Goal: Find specific page/section: Find specific page/section

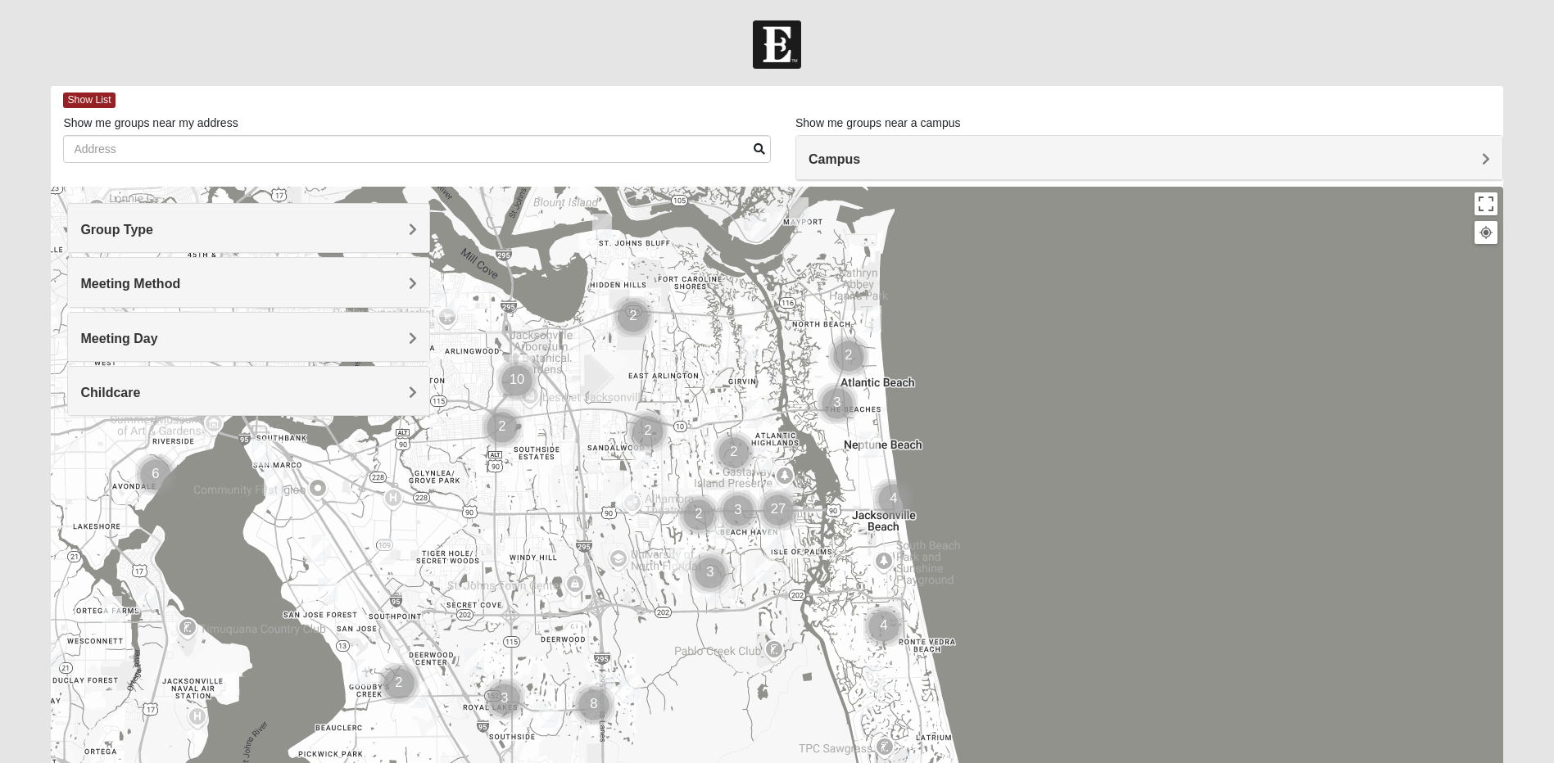
click at [288, 228] on h4 "Group Type" at bounding box center [248, 230] width 337 height 16
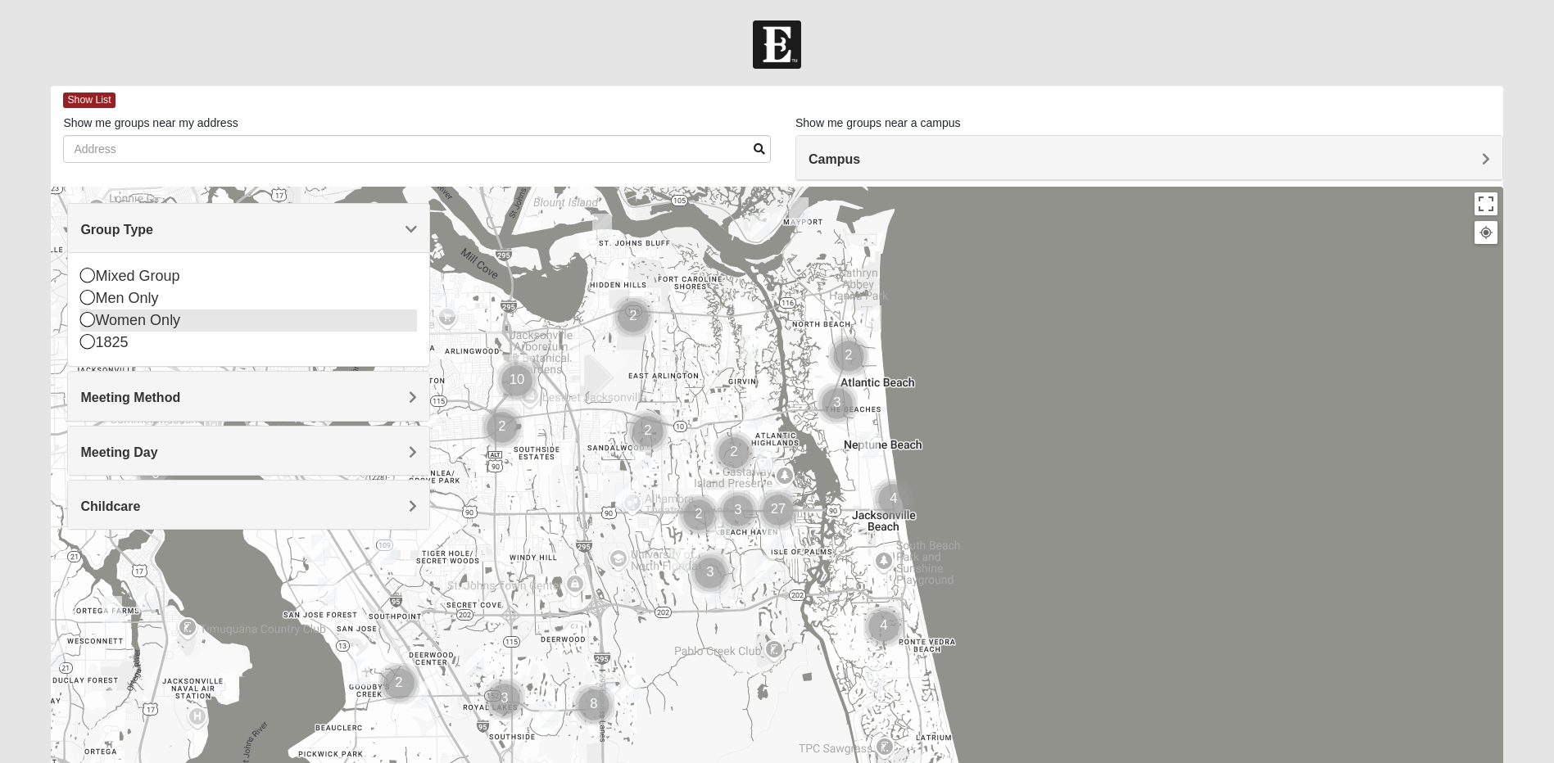
click at [120, 319] on div "Women Only" at bounding box center [248, 321] width 337 height 22
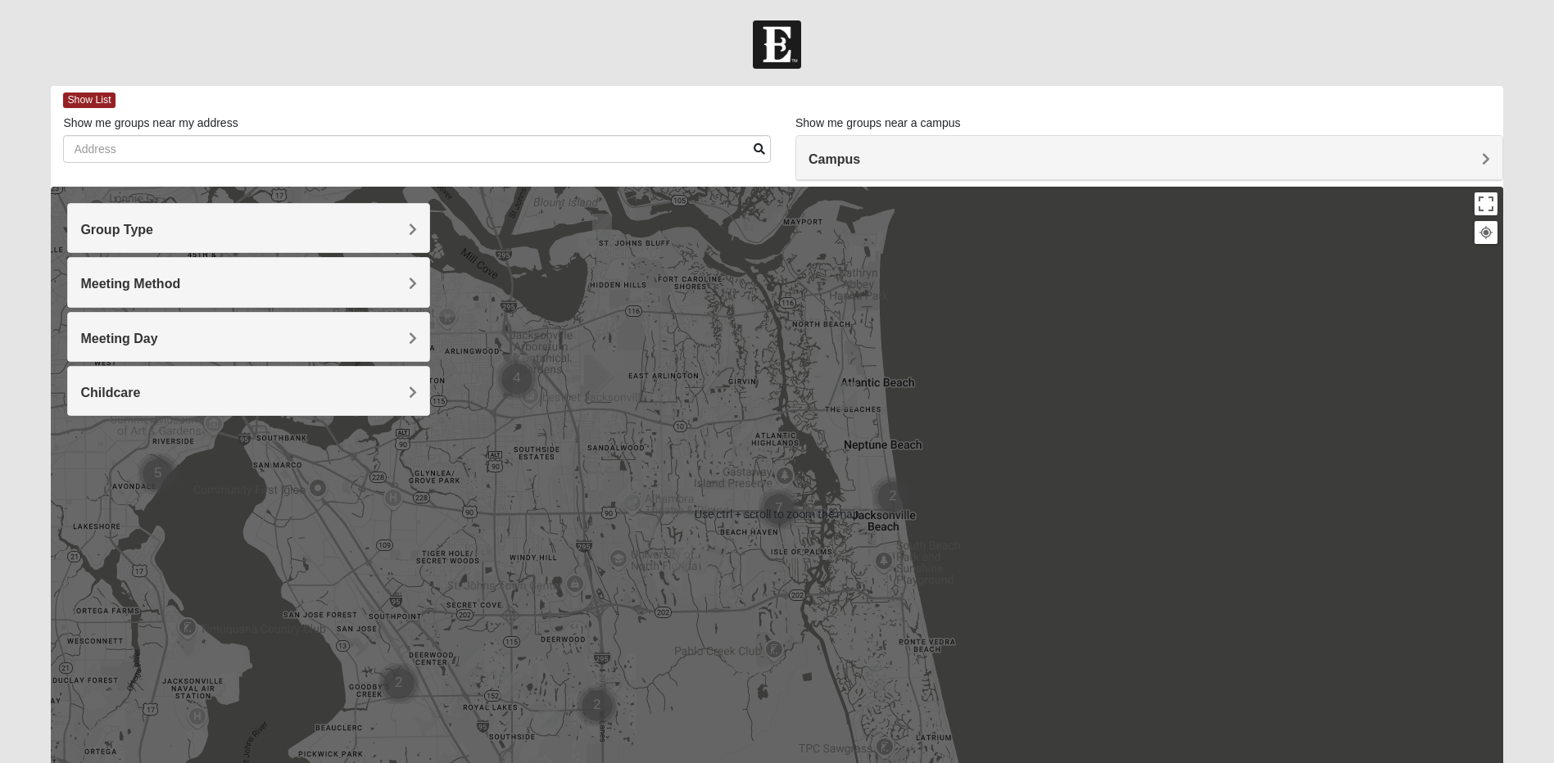
scroll to position [138, 0]
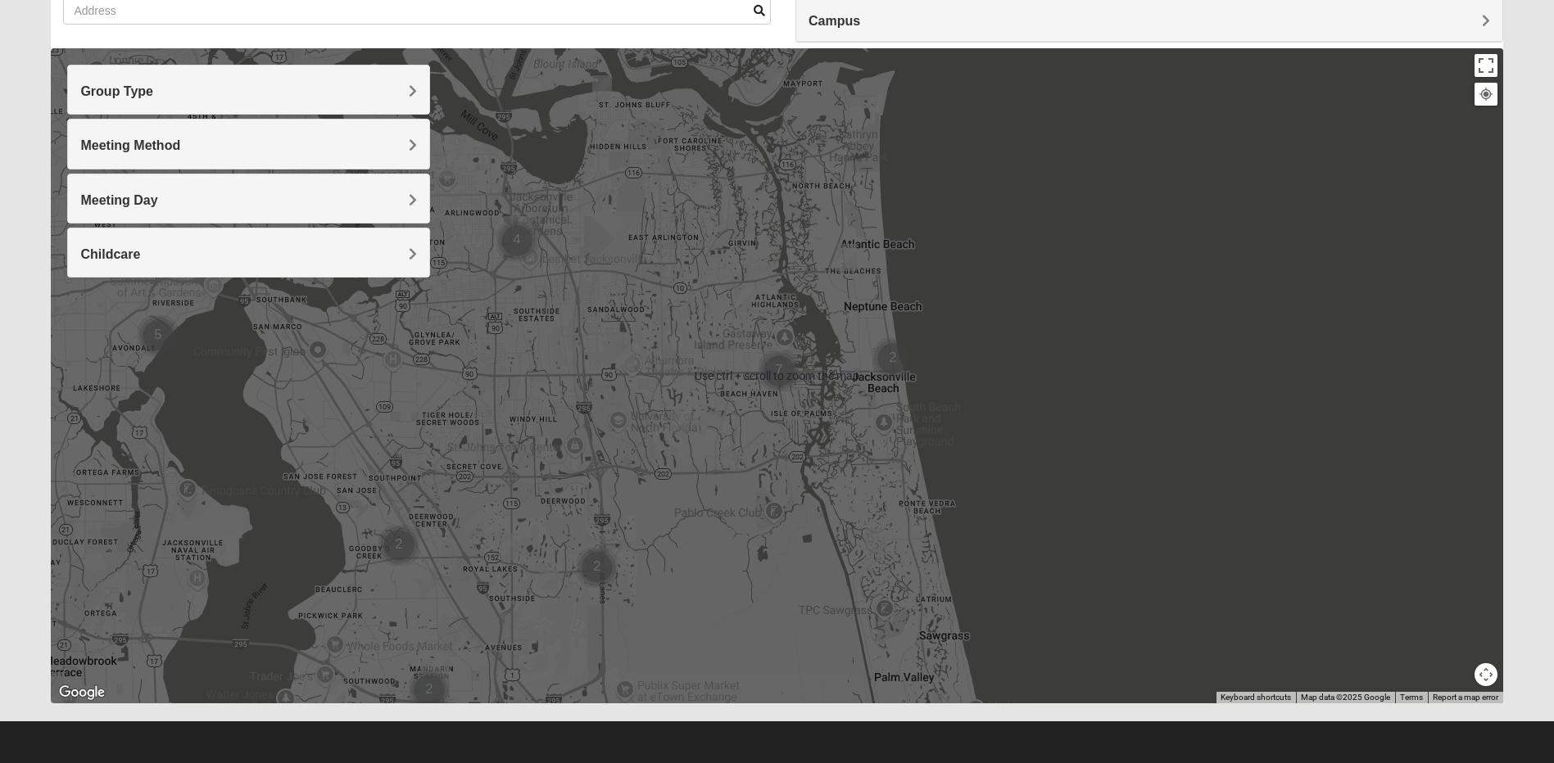
click at [674, 369] on div at bounding box center [776, 375] width 1451 height 655
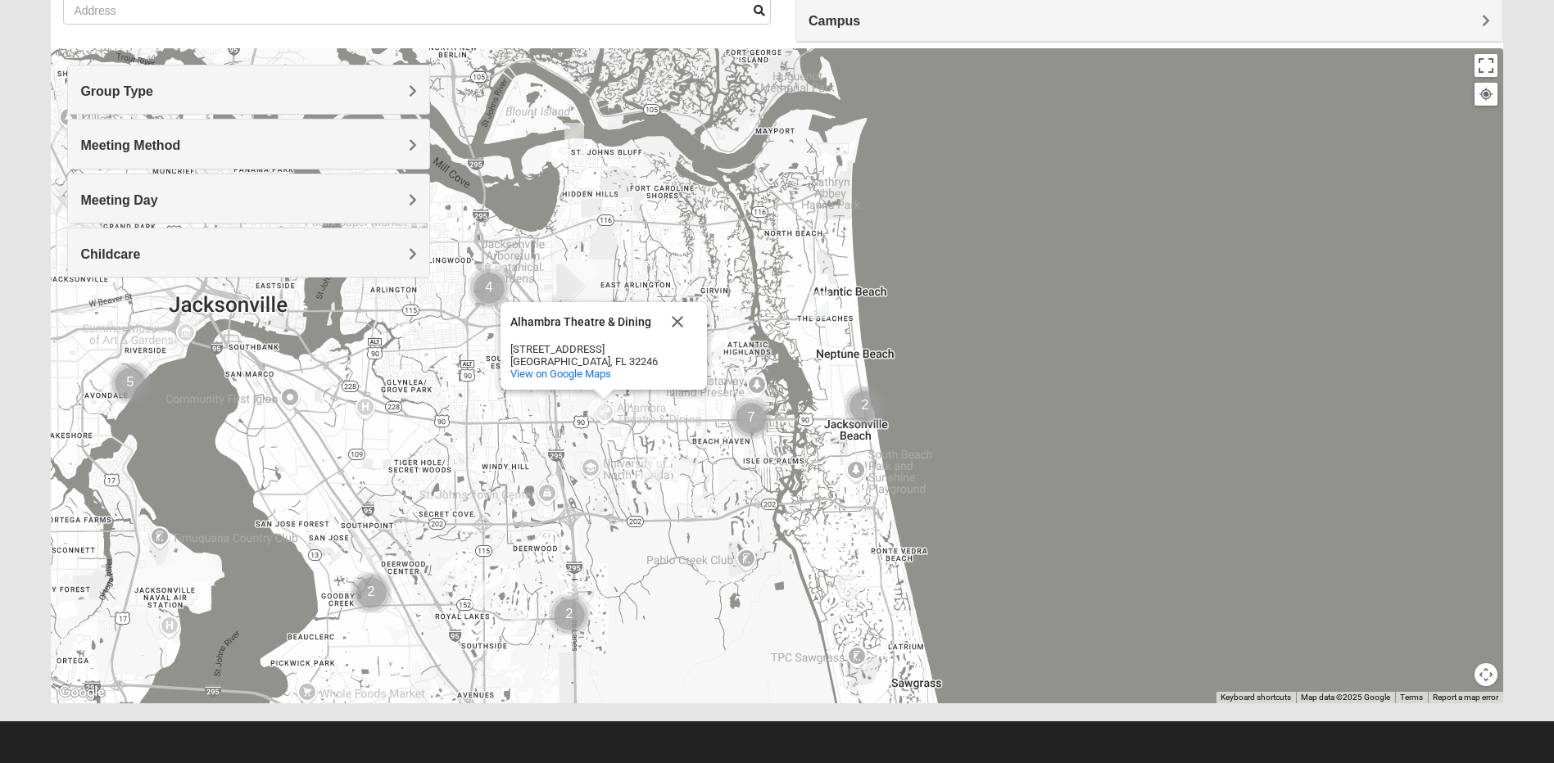
drag, startPoint x: 704, startPoint y: 354, endPoint x: 686, endPoint y: 394, distance: 44.0
click at [673, 405] on div "[GEOGRAPHIC_DATA] & Dining [GEOGRAPHIC_DATA] & Dining [STREET_ADDRESS] View on …" at bounding box center [776, 375] width 1451 height 655
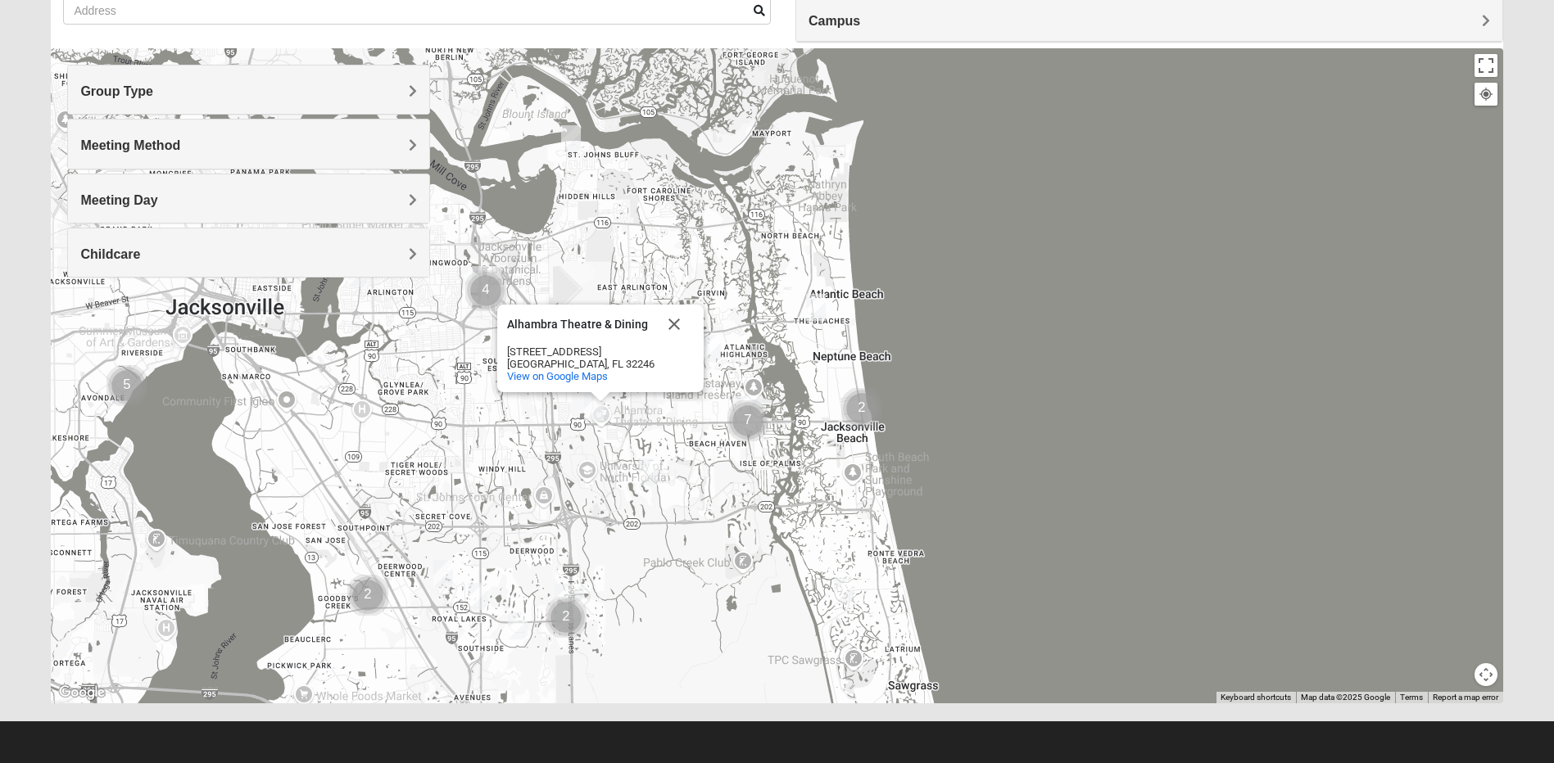
click at [750, 419] on img "Cluster of 7 groups" at bounding box center [747, 421] width 41 height 41
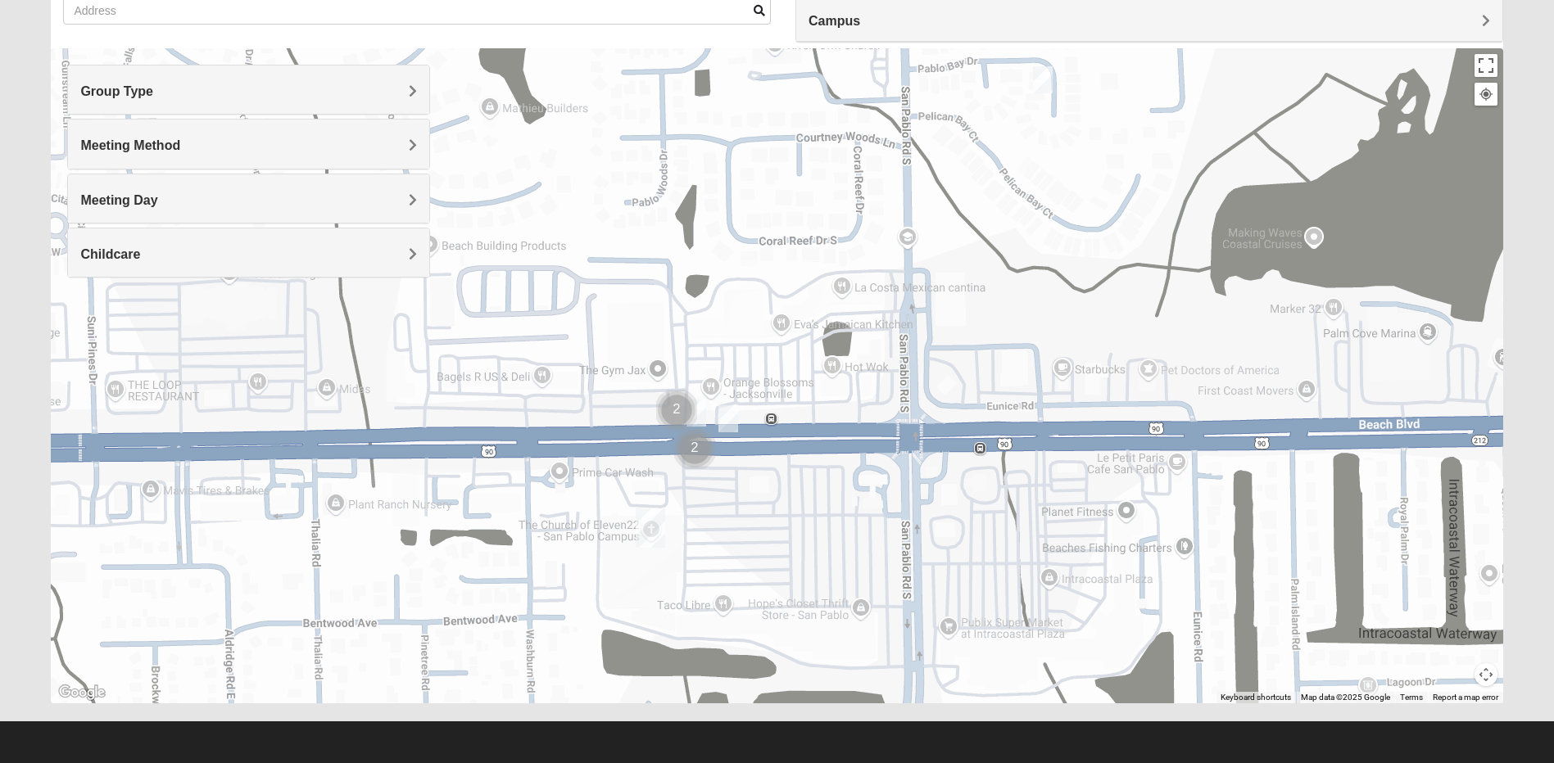
drag, startPoint x: 1058, startPoint y: 432, endPoint x: 1141, endPoint y: 326, distance: 134.8
click at [1141, 326] on div "[GEOGRAPHIC_DATA] & Dining [GEOGRAPHIC_DATA] & Dining [STREET_ADDRESS] View on …" at bounding box center [776, 375] width 1451 height 655
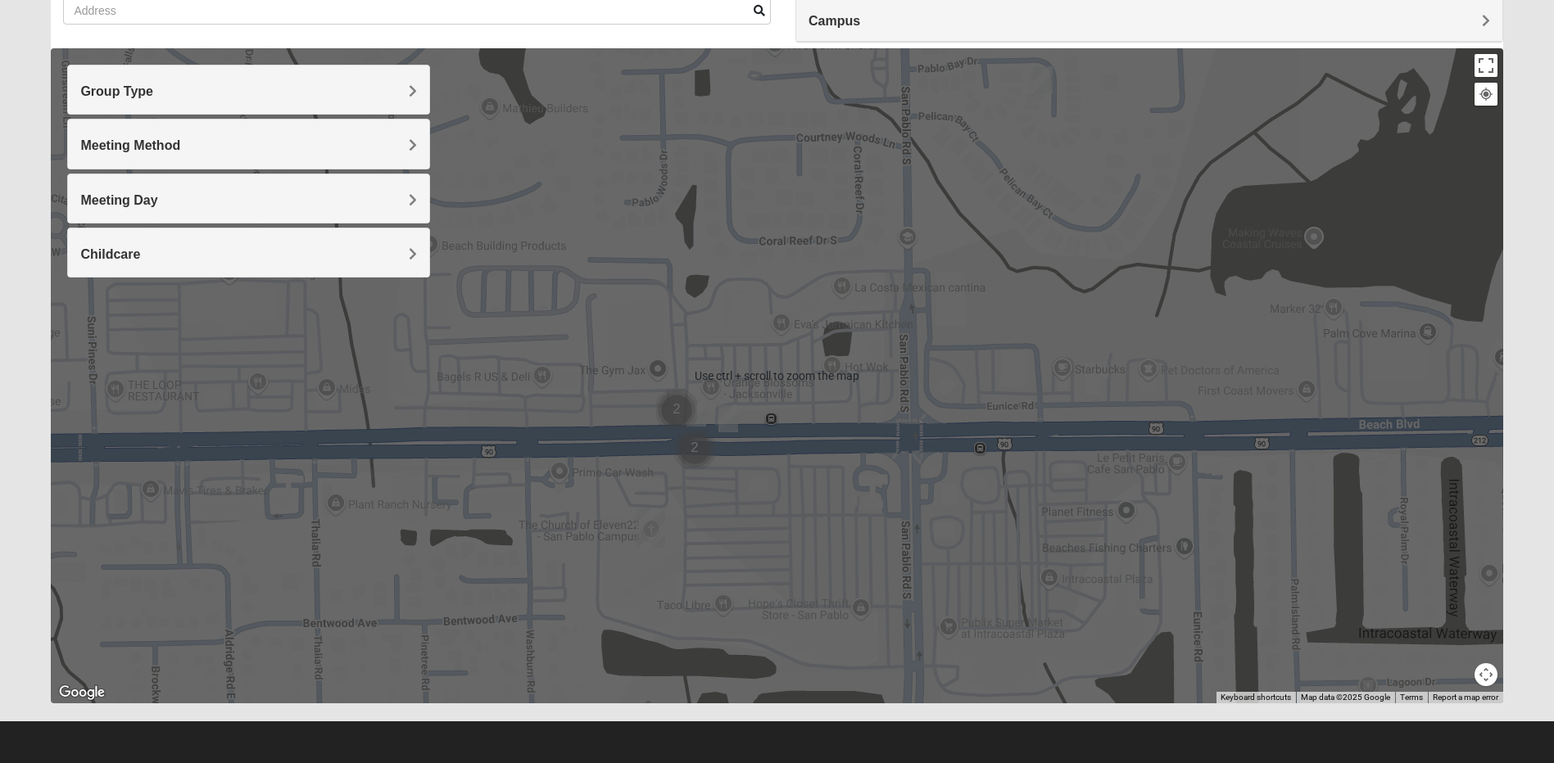
scroll to position [0, 0]
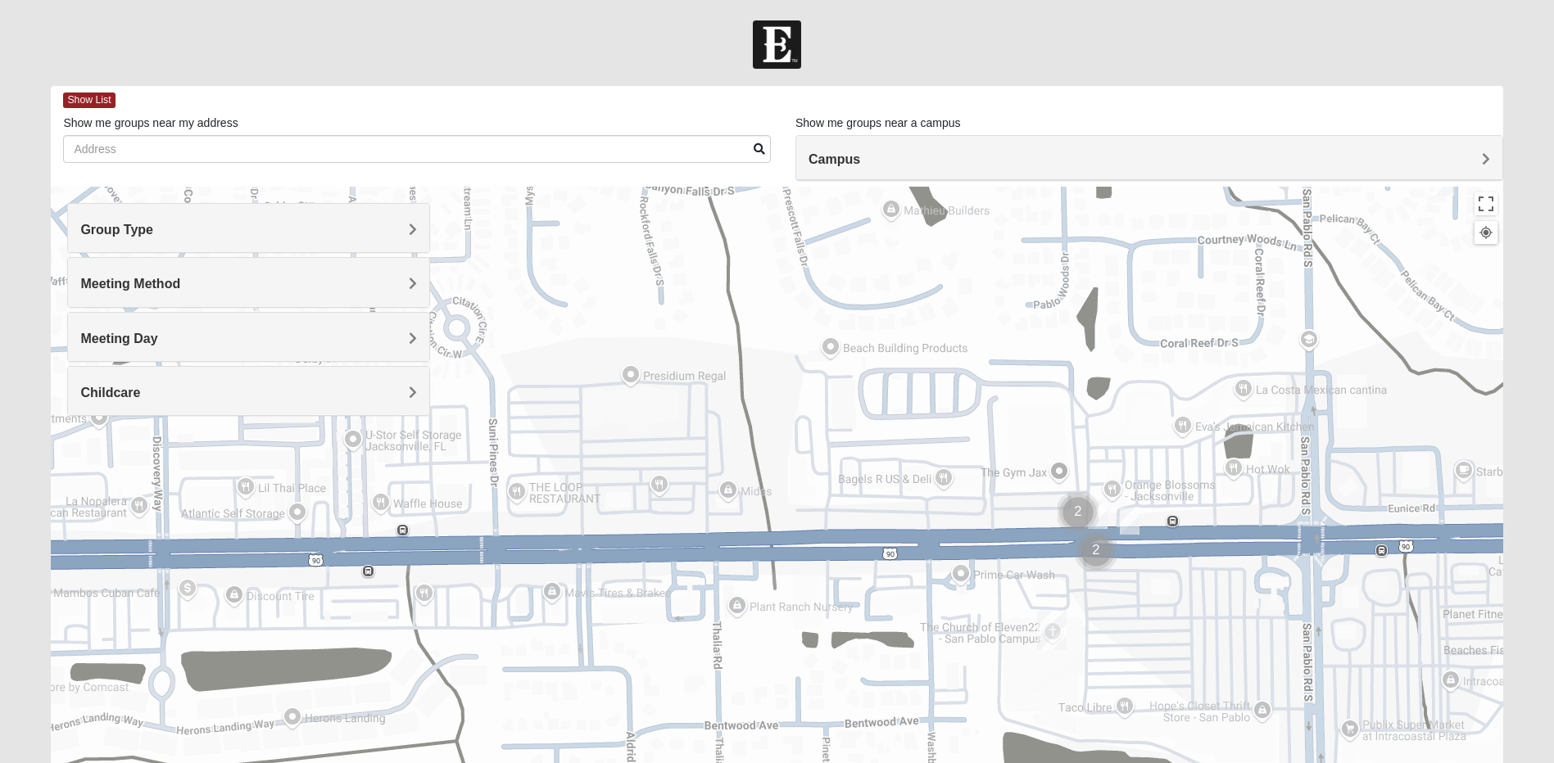
drag, startPoint x: 1123, startPoint y: 390, endPoint x: 1283, endPoint y: 382, distance: 159.9
click at [1283, 382] on div "[GEOGRAPHIC_DATA] & Dining [GEOGRAPHIC_DATA] & Dining [STREET_ADDRESS] View on …" at bounding box center [776, 514] width 1451 height 655
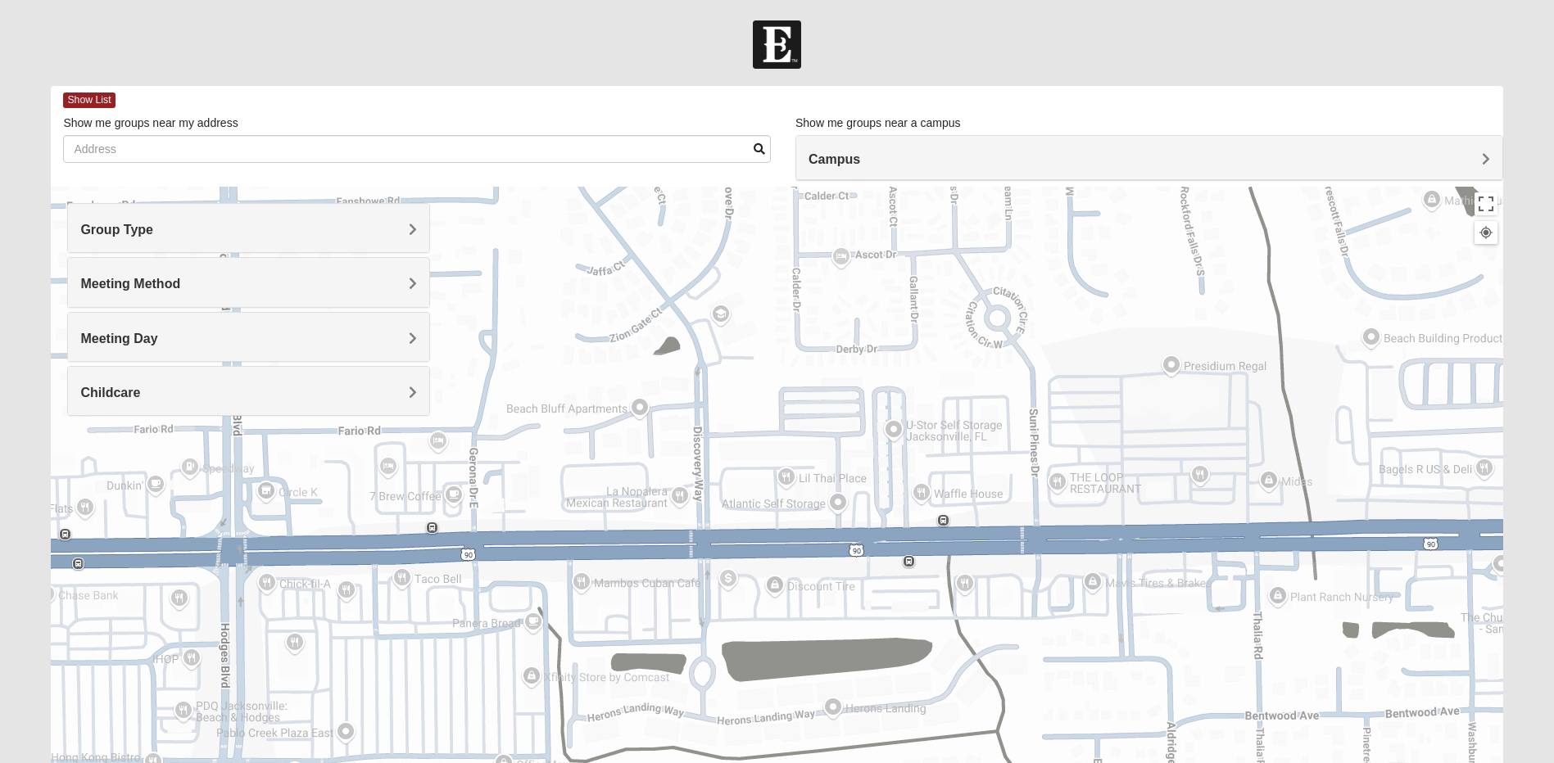
drag, startPoint x: 812, startPoint y: 412, endPoint x: 1356, endPoint y: 401, distance: 544.8
click at [1356, 401] on div "[GEOGRAPHIC_DATA] & Dining [GEOGRAPHIC_DATA] & Dining [STREET_ADDRESS] View on …" at bounding box center [776, 514] width 1451 height 655
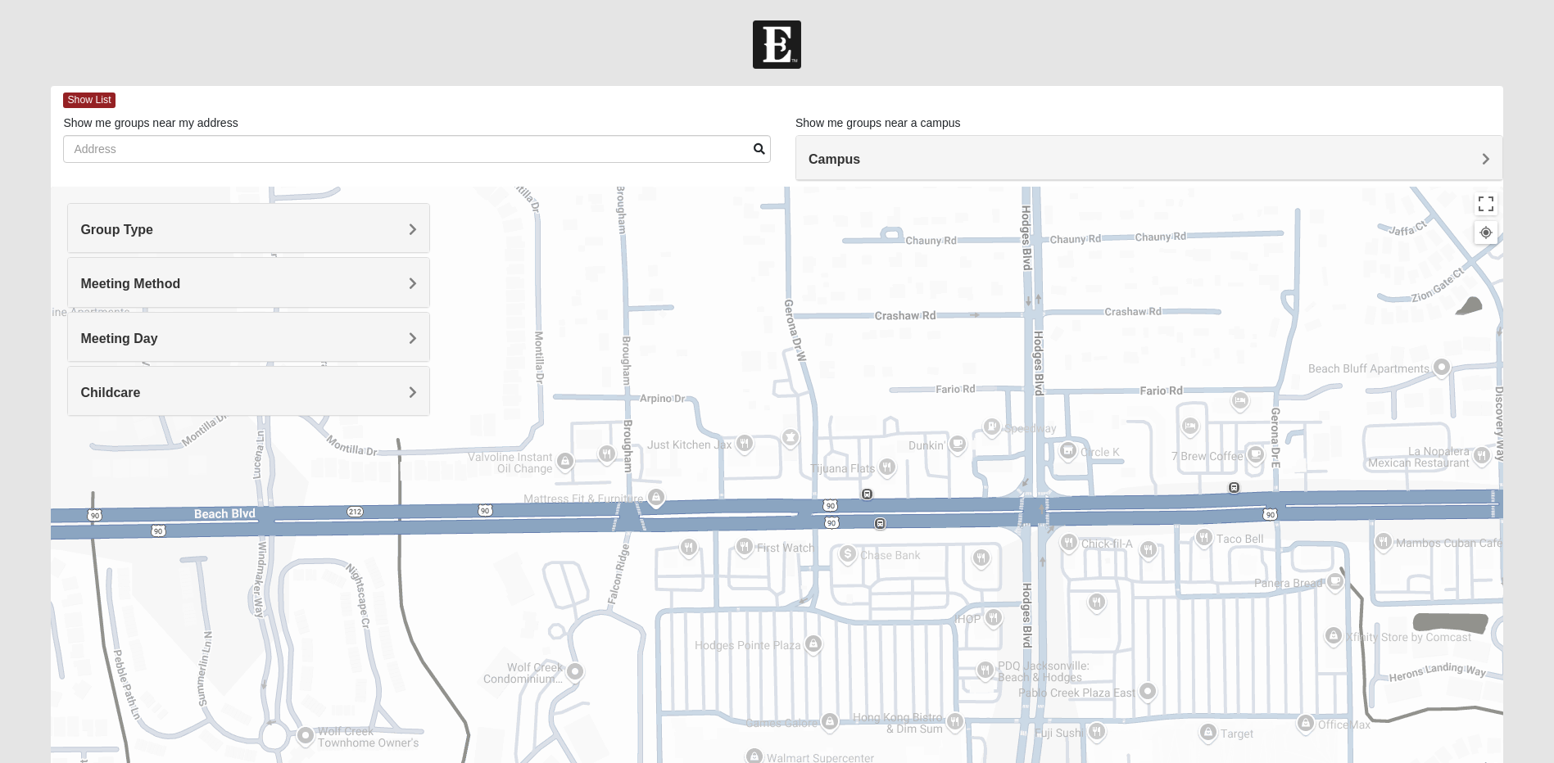
drag, startPoint x: 798, startPoint y: 455, endPoint x: 1601, endPoint y: 414, distance: 803.7
click at [1554, 414] on html "Log In Find A Group Error Show List Loading Groups" at bounding box center [777, 451] width 1554 height 902
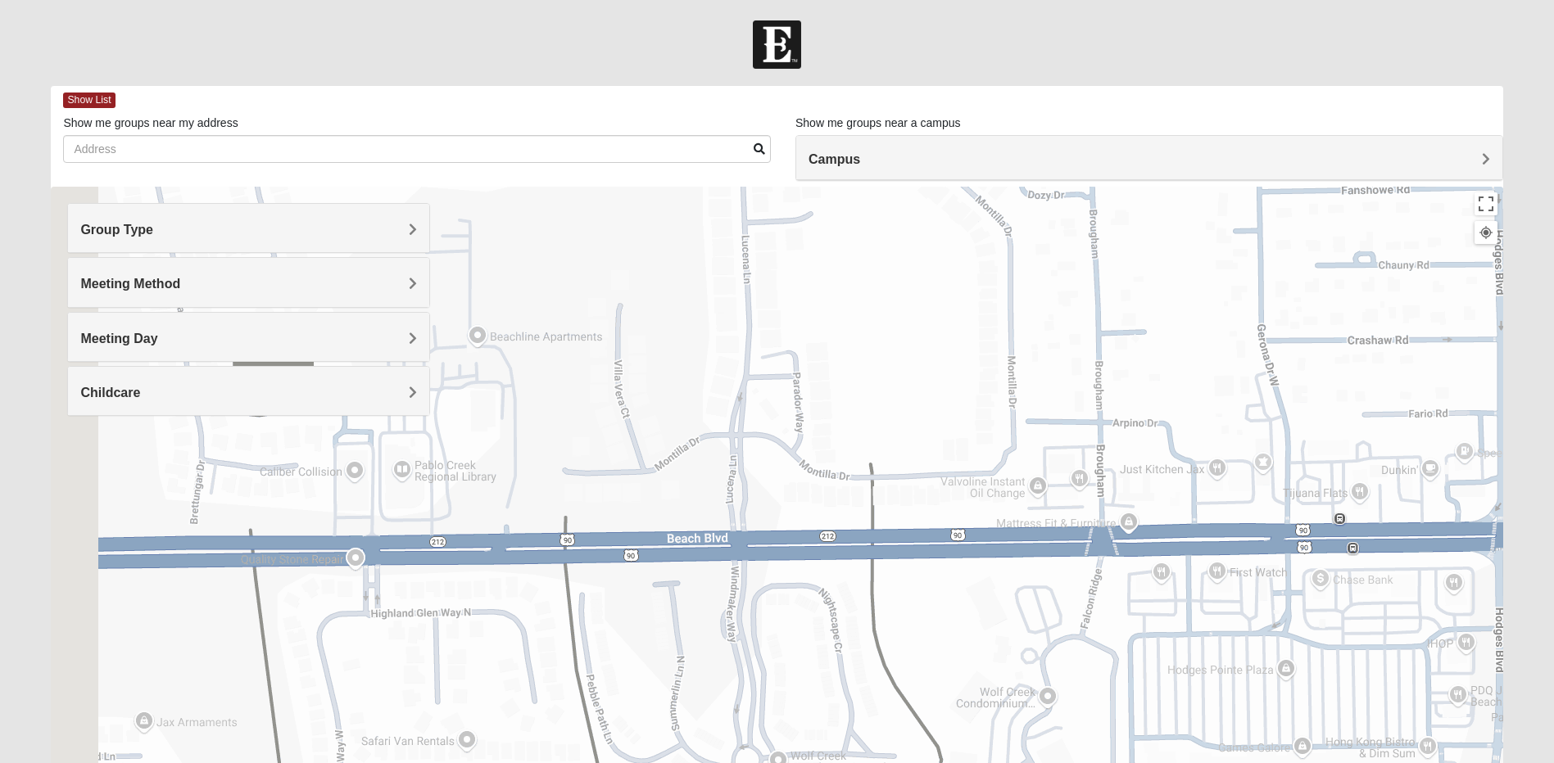
drag, startPoint x: 830, startPoint y: 366, endPoint x: 1389, endPoint y: 385, distance: 559.8
click at [1389, 385] on div "[GEOGRAPHIC_DATA] & Dining [GEOGRAPHIC_DATA] & Dining [STREET_ADDRESS] View on …" at bounding box center [776, 514] width 1451 height 655
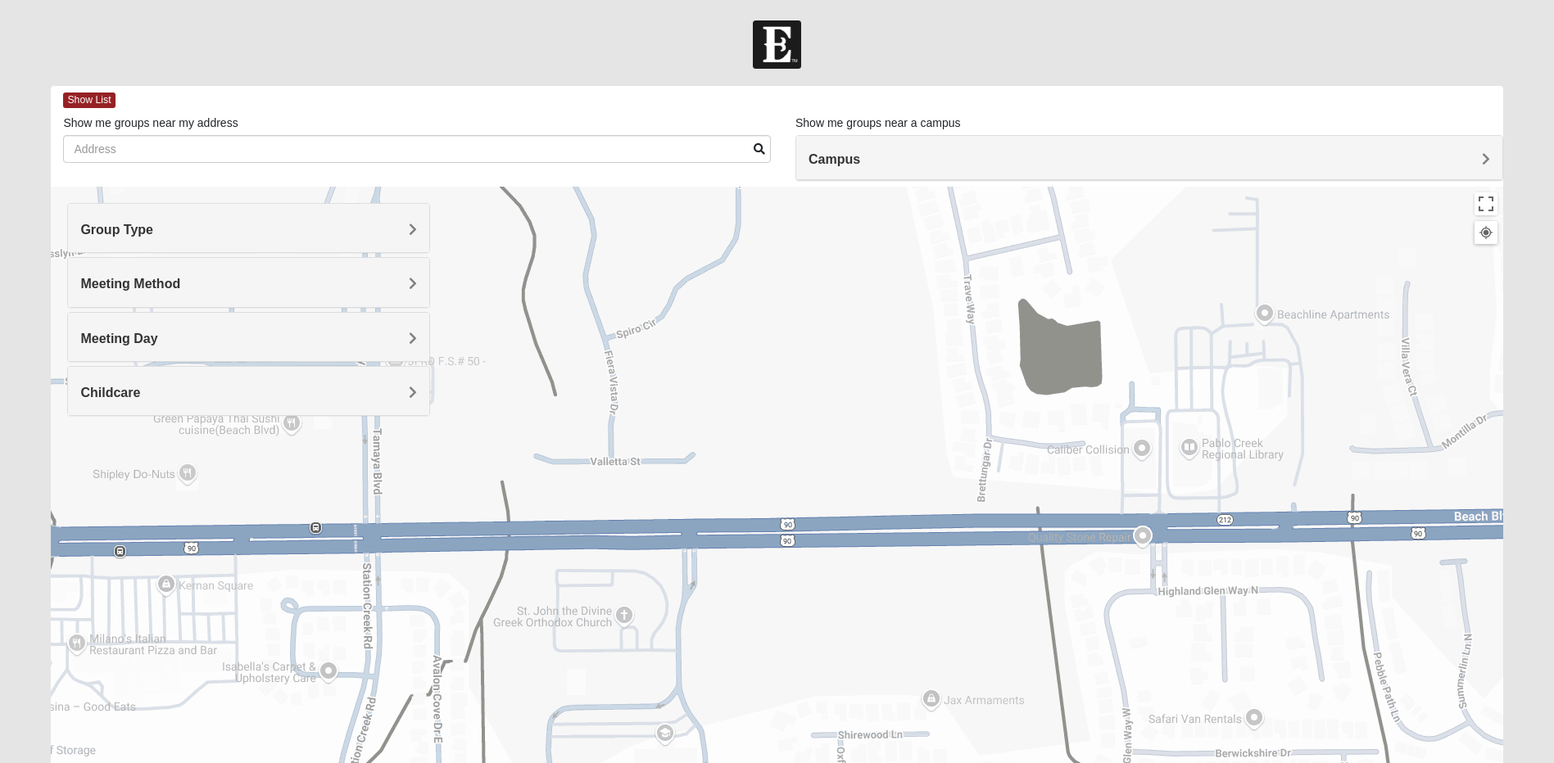
drag, startPoint x: 760, startPoint y: 352, endPoint x: 1474, endPoint y: 334, distance: 713.7
click at [1474, 334] on div "[GEOGRAPHIC_DATA] & Dining [GEOGRAPHIC_DATA] & Dining [STREET_ADDRESS] View on …" at bounding box center [776, 514] width 1451 height 655
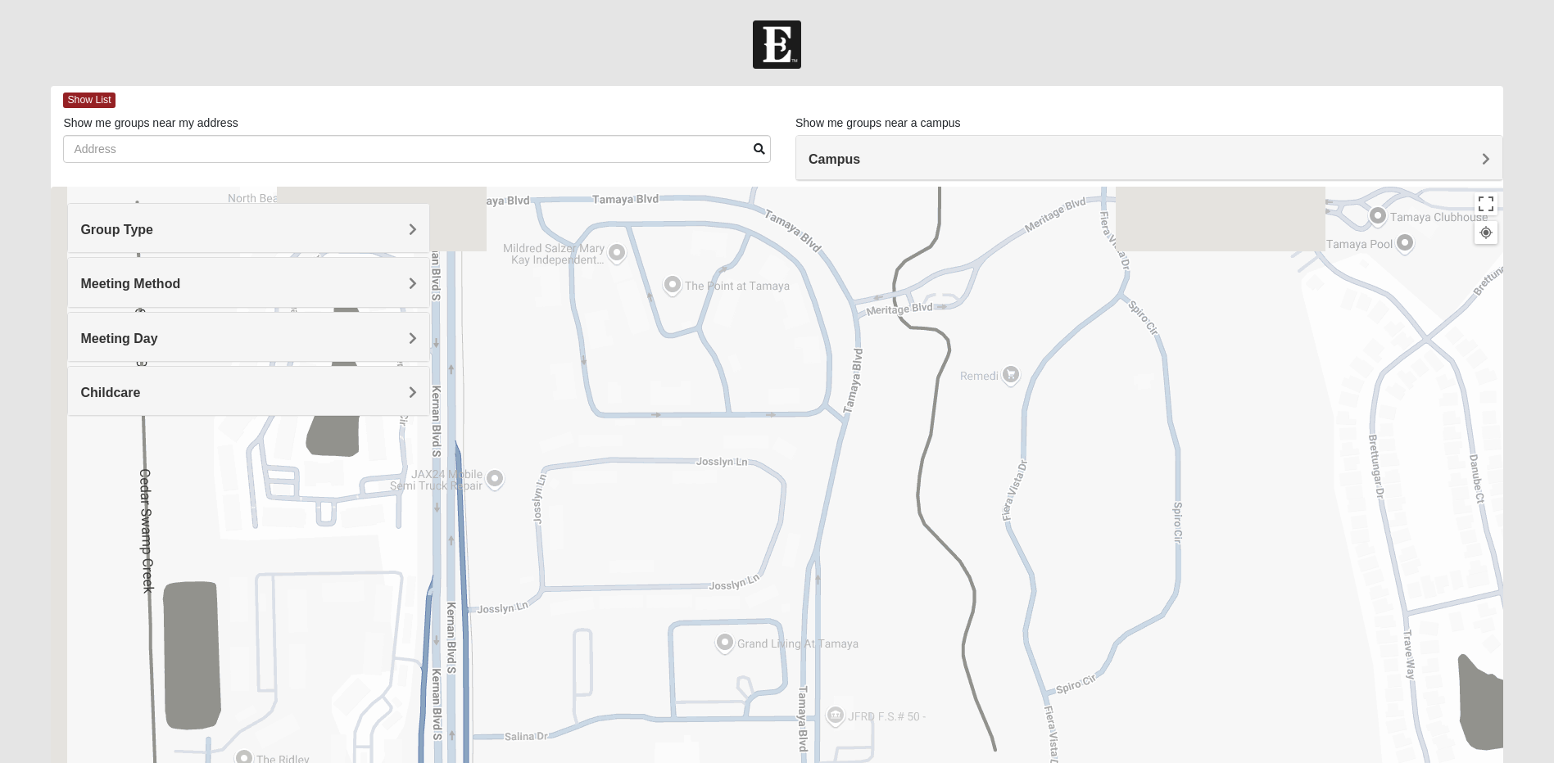
drag, startPoint x: 948, startPoint y: 355, endPoint x: 1362, endPoint y: 690, distance: 532.4
click at [1362, 694] on div "[GEOGRAPHIC_DATA] & Dining [GEOGRAPHIC_DATA] & Dining [STREET_ADDRESS] View on …" at bounding box center [776, 514] width 1451 height 655
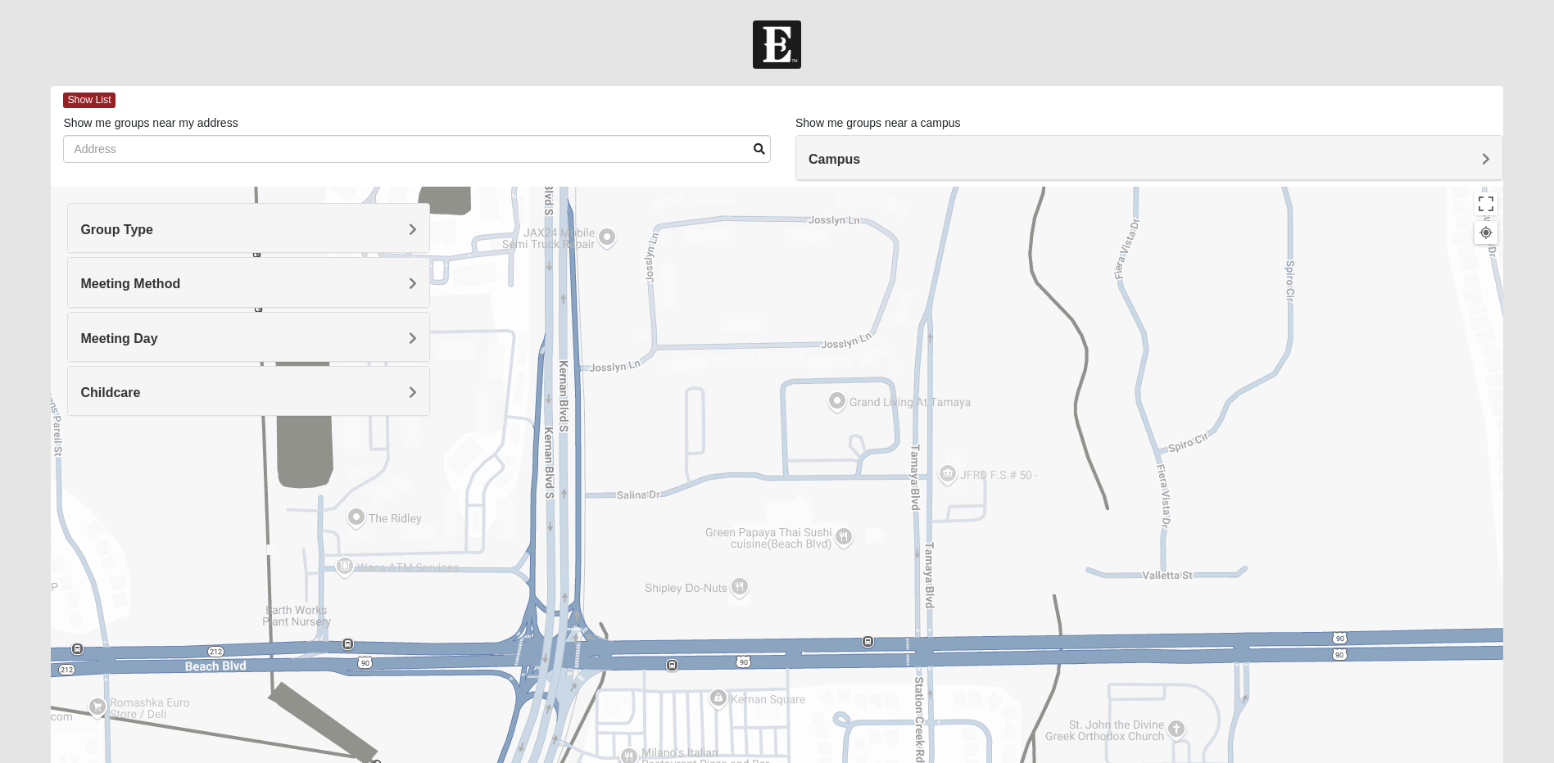
drag, startPoint x: 1198, startPoint y: 671, endPoint x: 1344, endPoint y: 337, distance: 364.9
click at [1344, 337] on div "[GEOGRAPHIC_DATA] & Dining [GEOGRAPHIC_DATA] & Dining [STREET_ADDRESS] View on …" at bounding box center [776, 514] width 1451 height 655
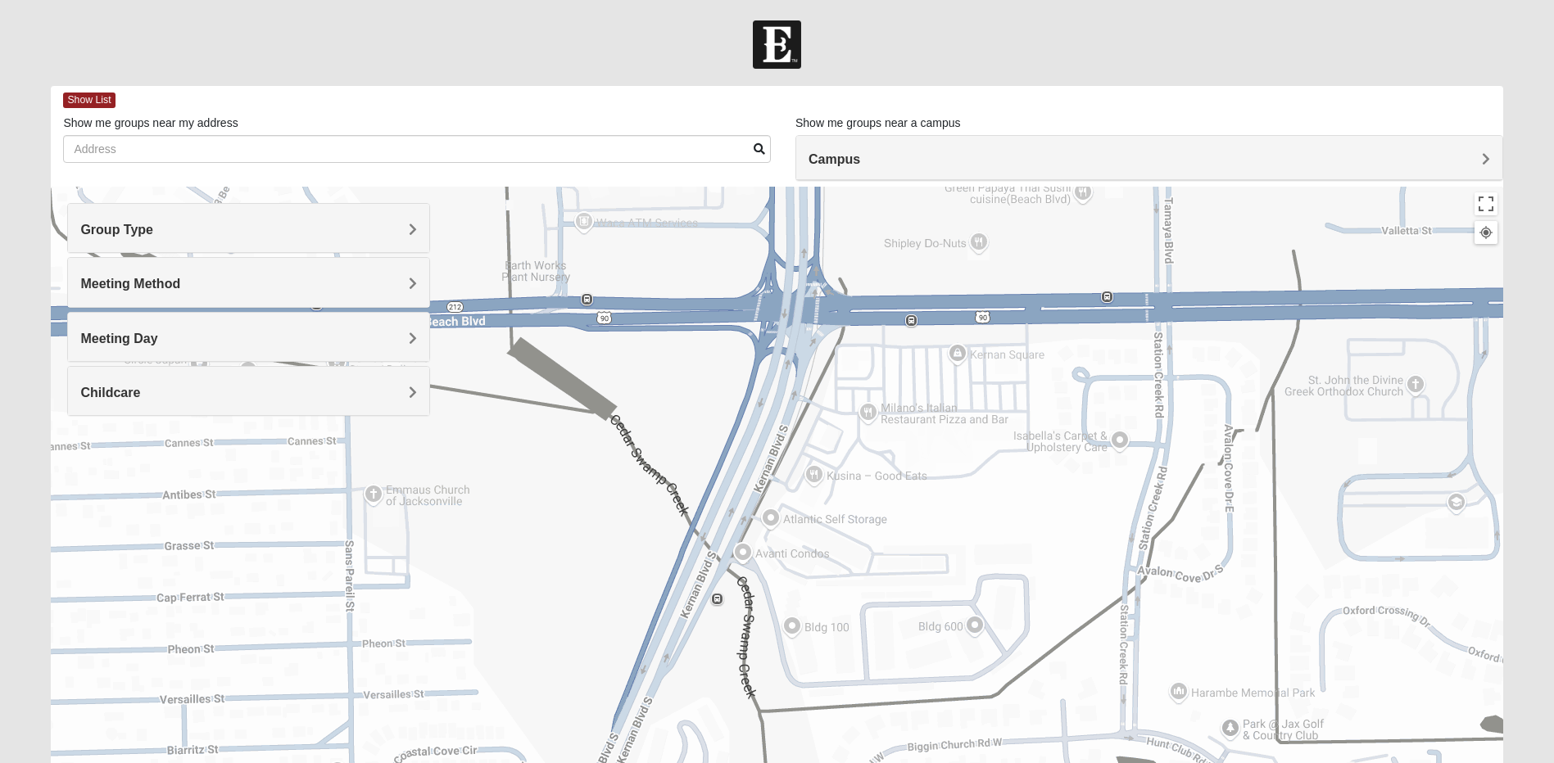
drag, startPoint x: 1257, startPoint y: 704, endPoint x: 1497, endPoint y: 392, distance: 394.2
click at [1497, 392] on div "[GEOGRAPHIC_DATA] & Dining [GEOGRAPHIC_DATA] & Dining [STREET_ADDRESS] View on …" at bounding box center [776, 514] width 1451 height 655
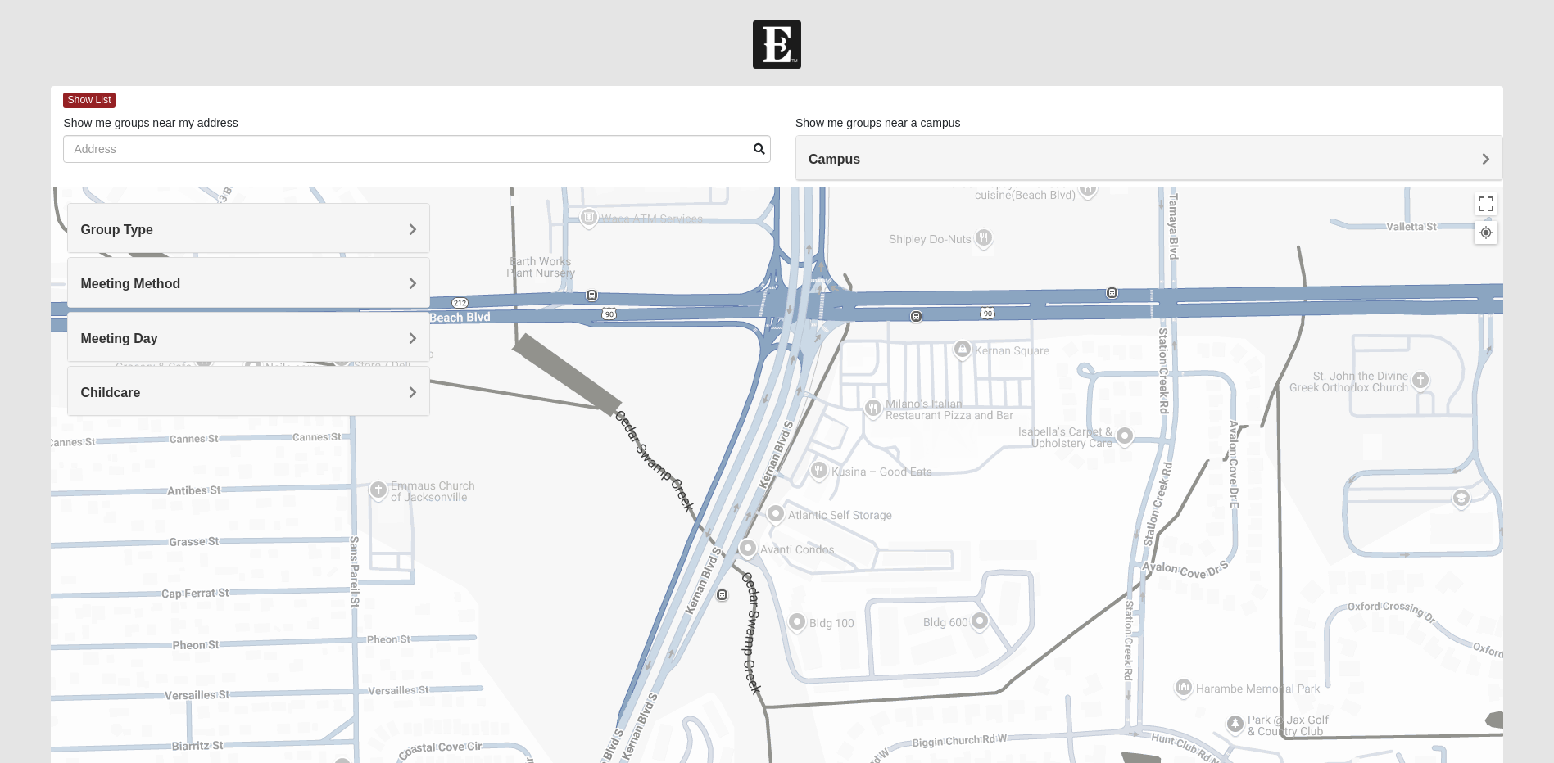
click at [1446, 168] on div "Campus" at bounding box center [1149, 158] width 706 height 44
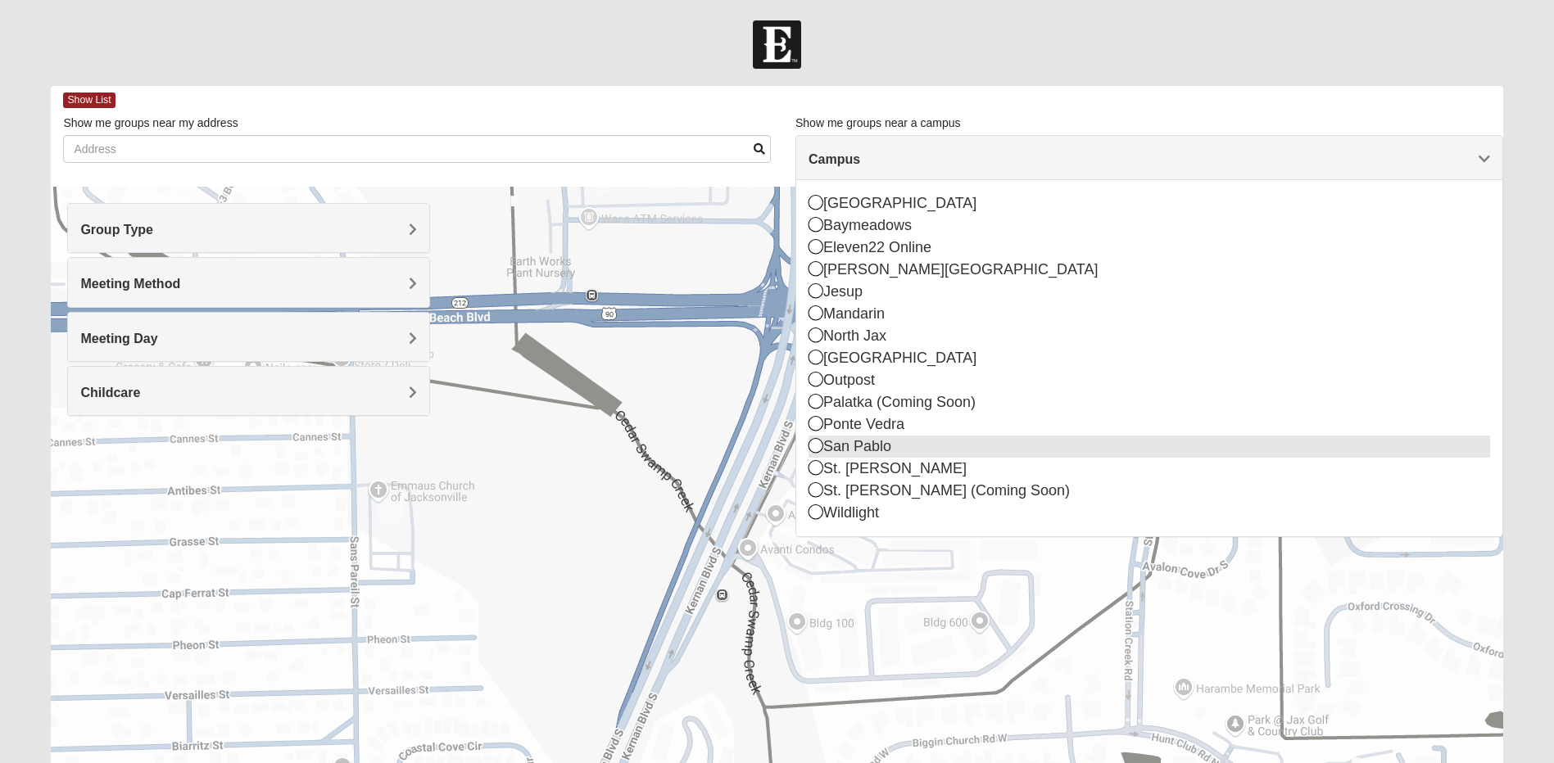
click at [845, 444] on div "San Pablo" at bounding box center [1149, 447] width 682 height 22
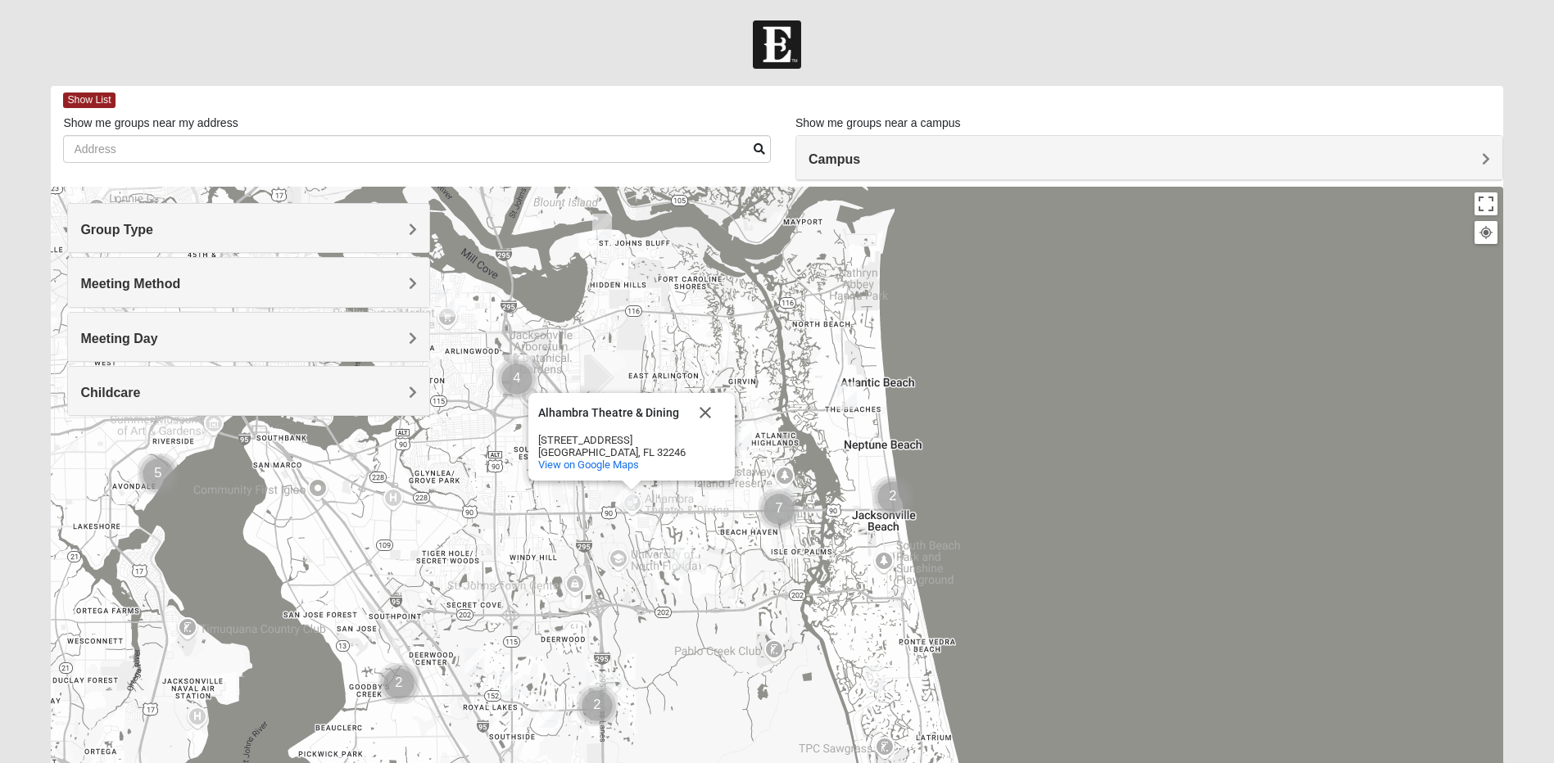
click at [621, 493] on img "Womens Campanella/Harnek 32246" at bounding box center [625, 495] width 20 height 27
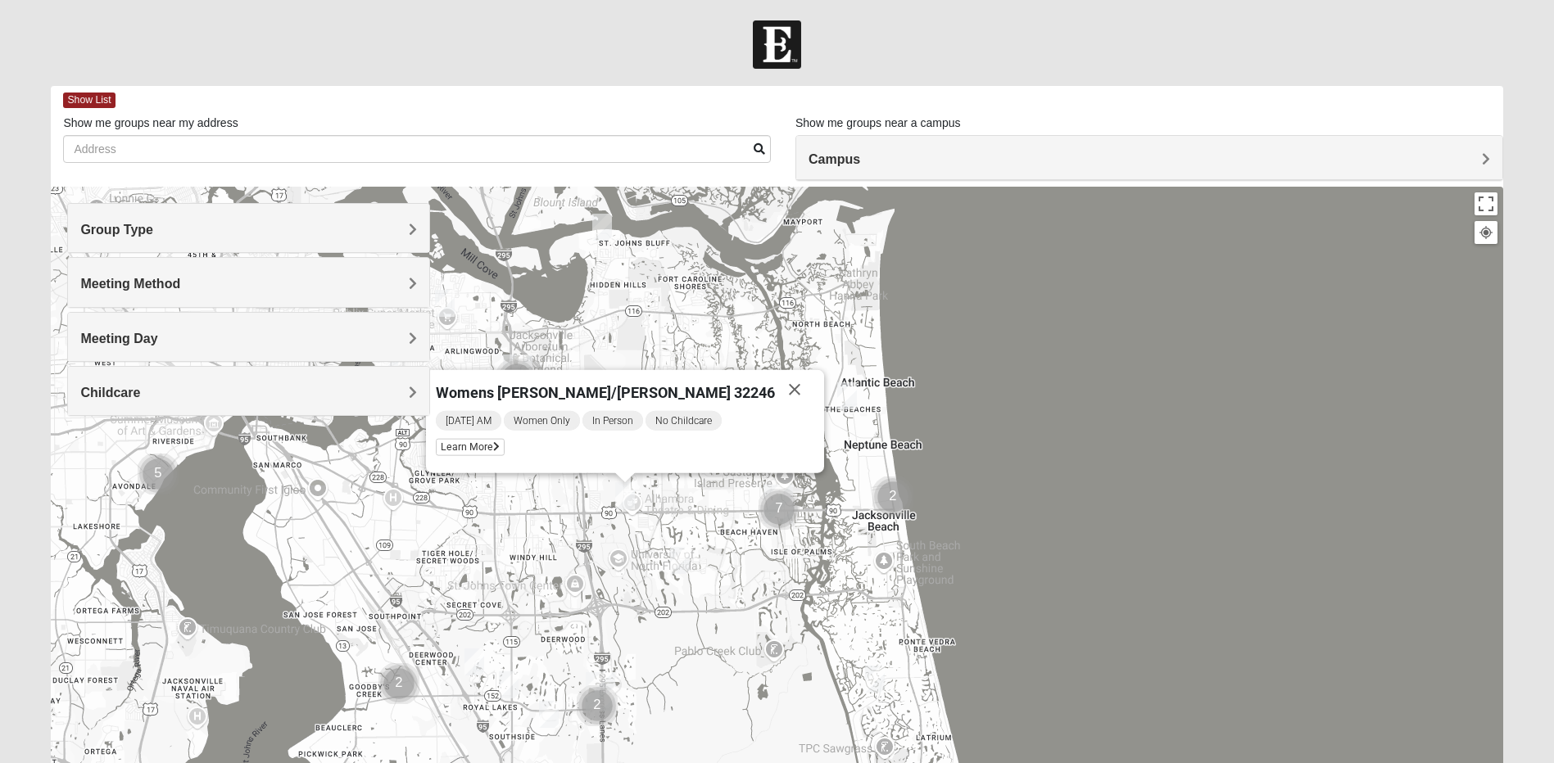
click at [678, 558] on img "Womens Nguyen 32224" at bounding box center [680, 560] width 20 height 27
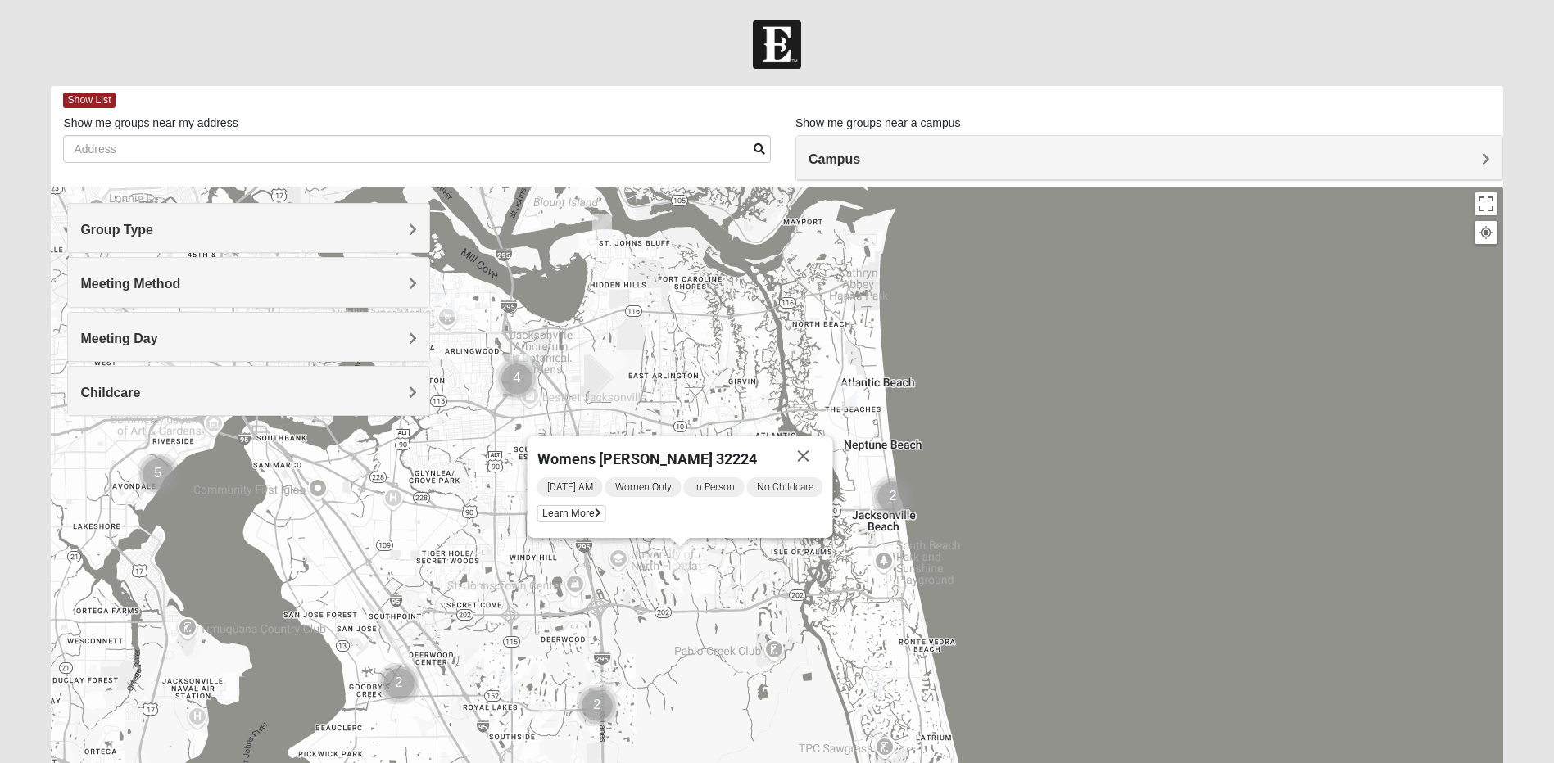
click at [743, 568] on div "Womens [PERSON_NAME] 32224 [DATE] AM Women Only In Person No Childcare Learn Mo…" at bounding box center [776, 514] width 1451 height 655
click at [813, 451] on button "Close" at bounding box center [803, 456] width 39 height 39
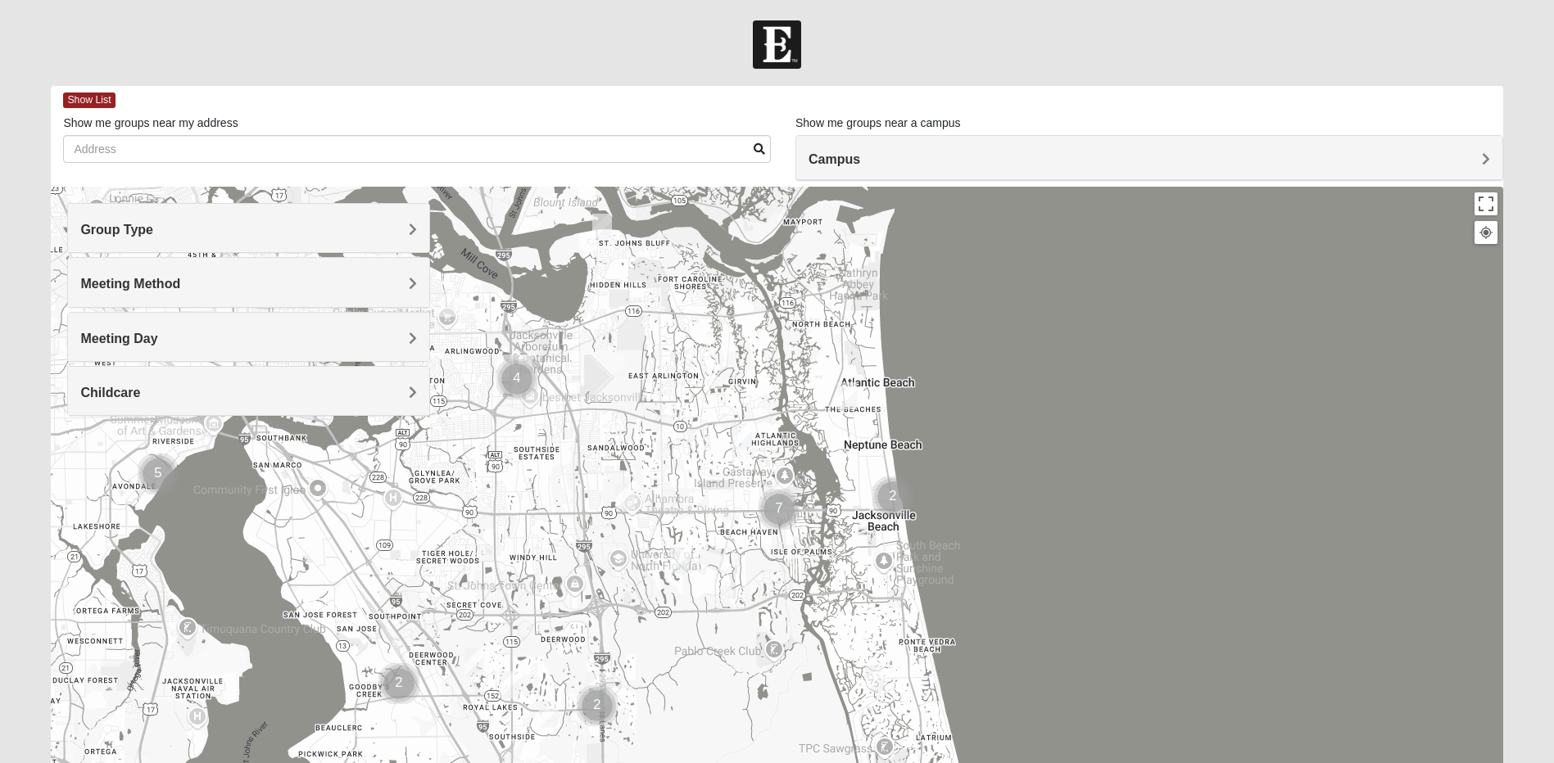
click at [269, 221] on div "Group Type" at bounding box center [248, 228] width 361 height 48
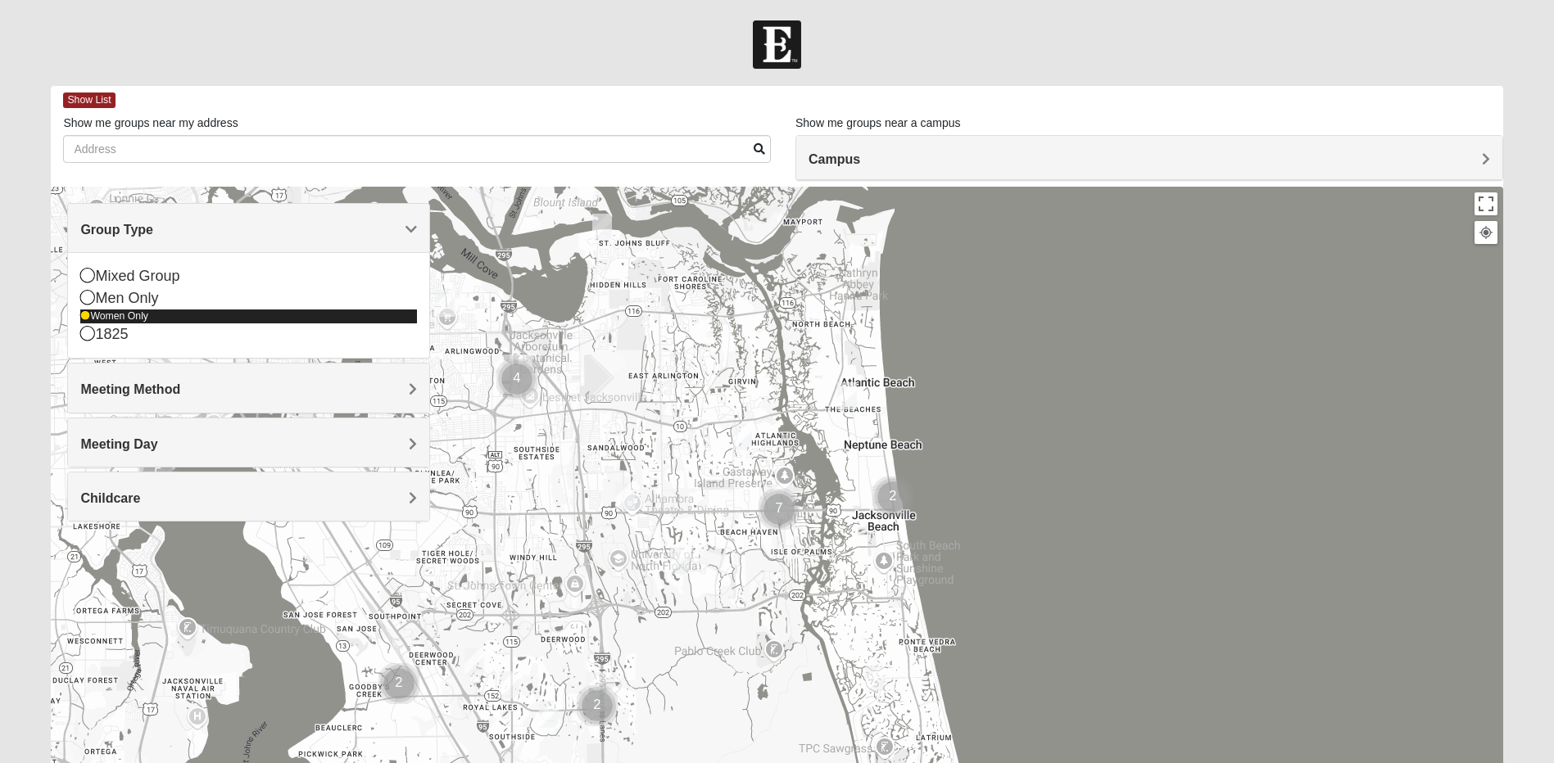
click at [94, 311] on div "Women Only" at bounding box center [248, 317] width 337 height 14
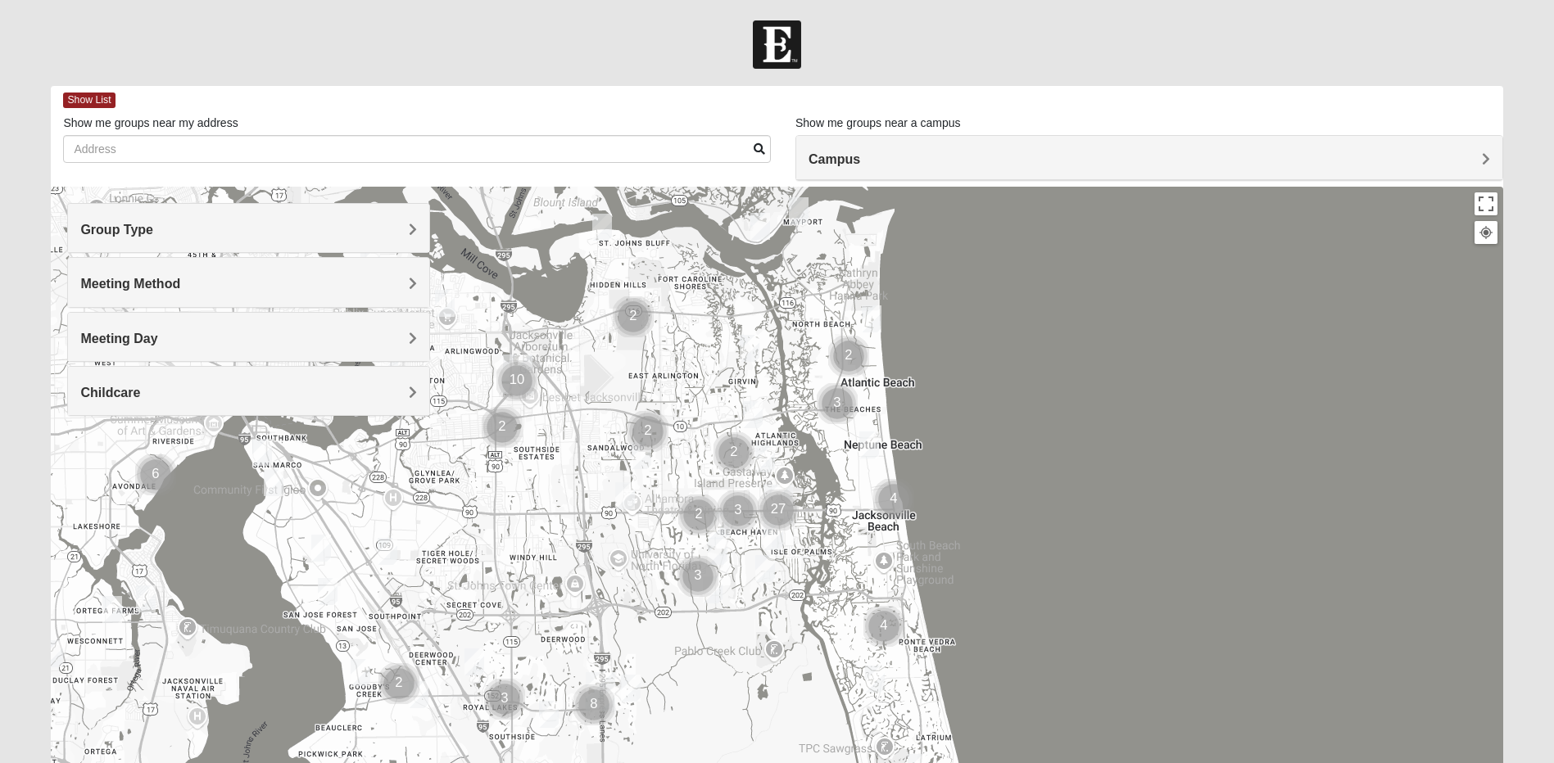
click at [138, 244] on div "Group Type" at bounding box center [248, 228] width 361 height 48
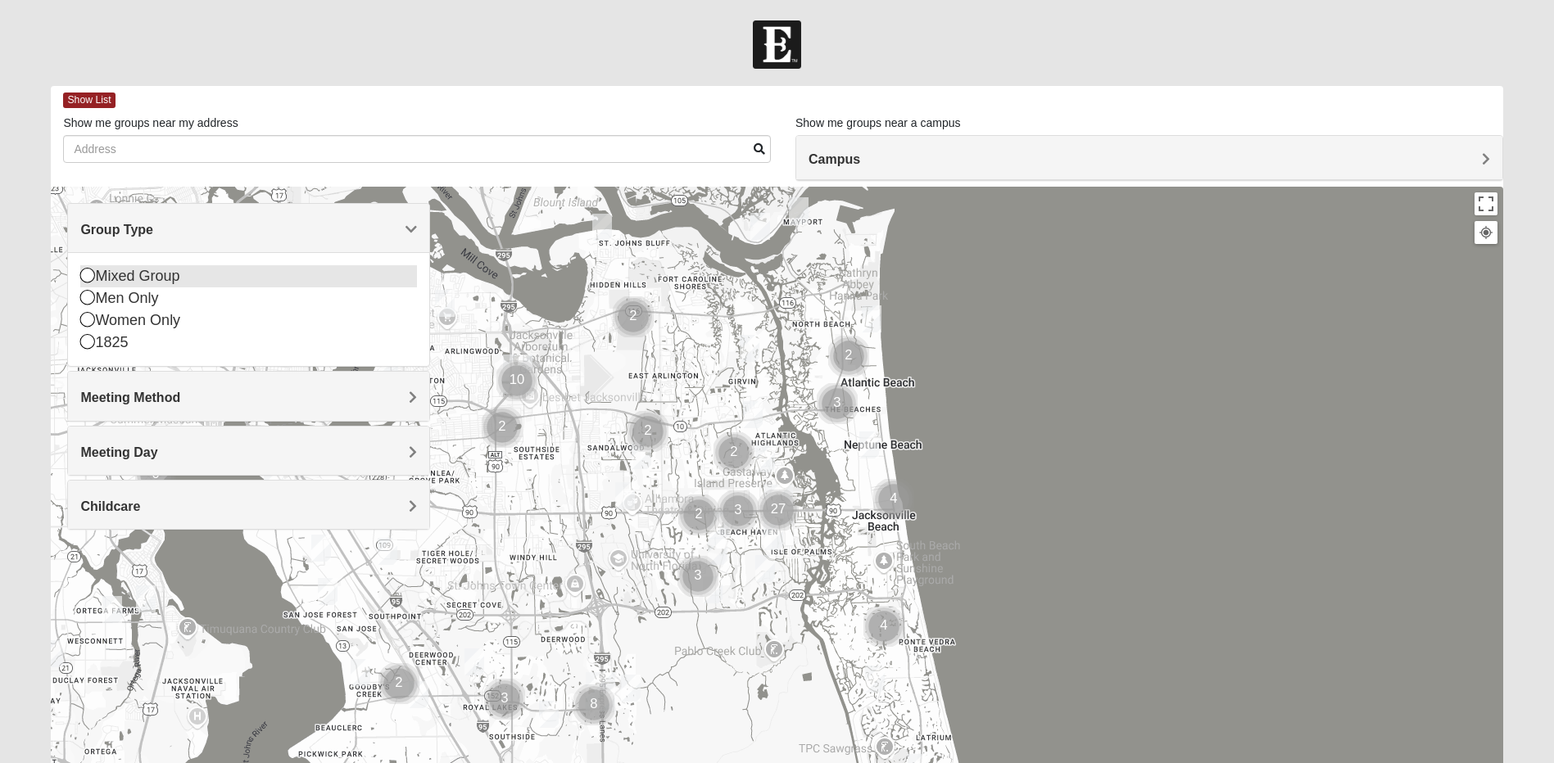
click at [128, 285] on div "Mixed Group" at bounding box center [248, 276] width 337 height 22
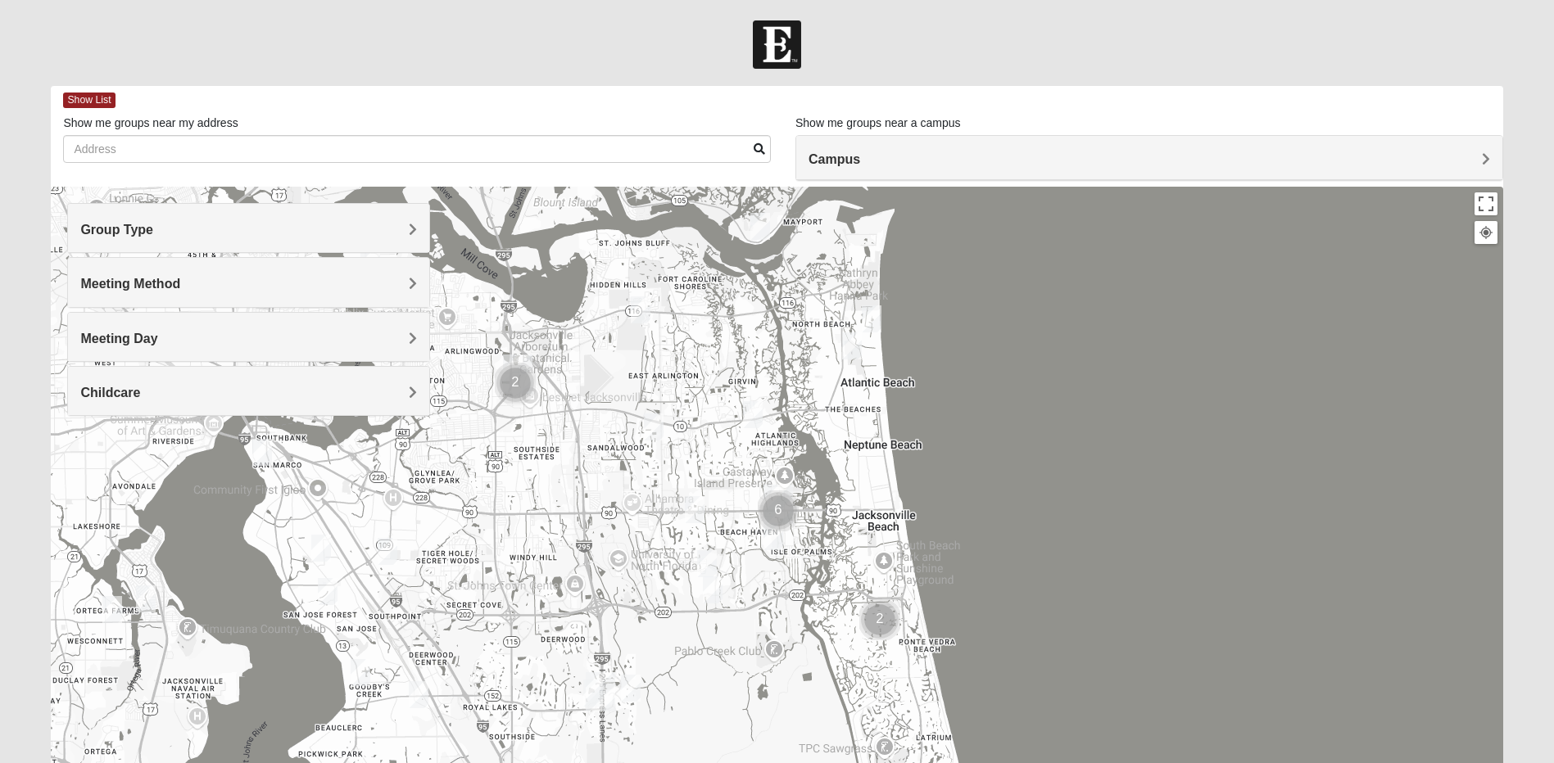
click at [278, 336] on h4 "Meeting Day" at bounding box center [248, 339] width 337 height 16
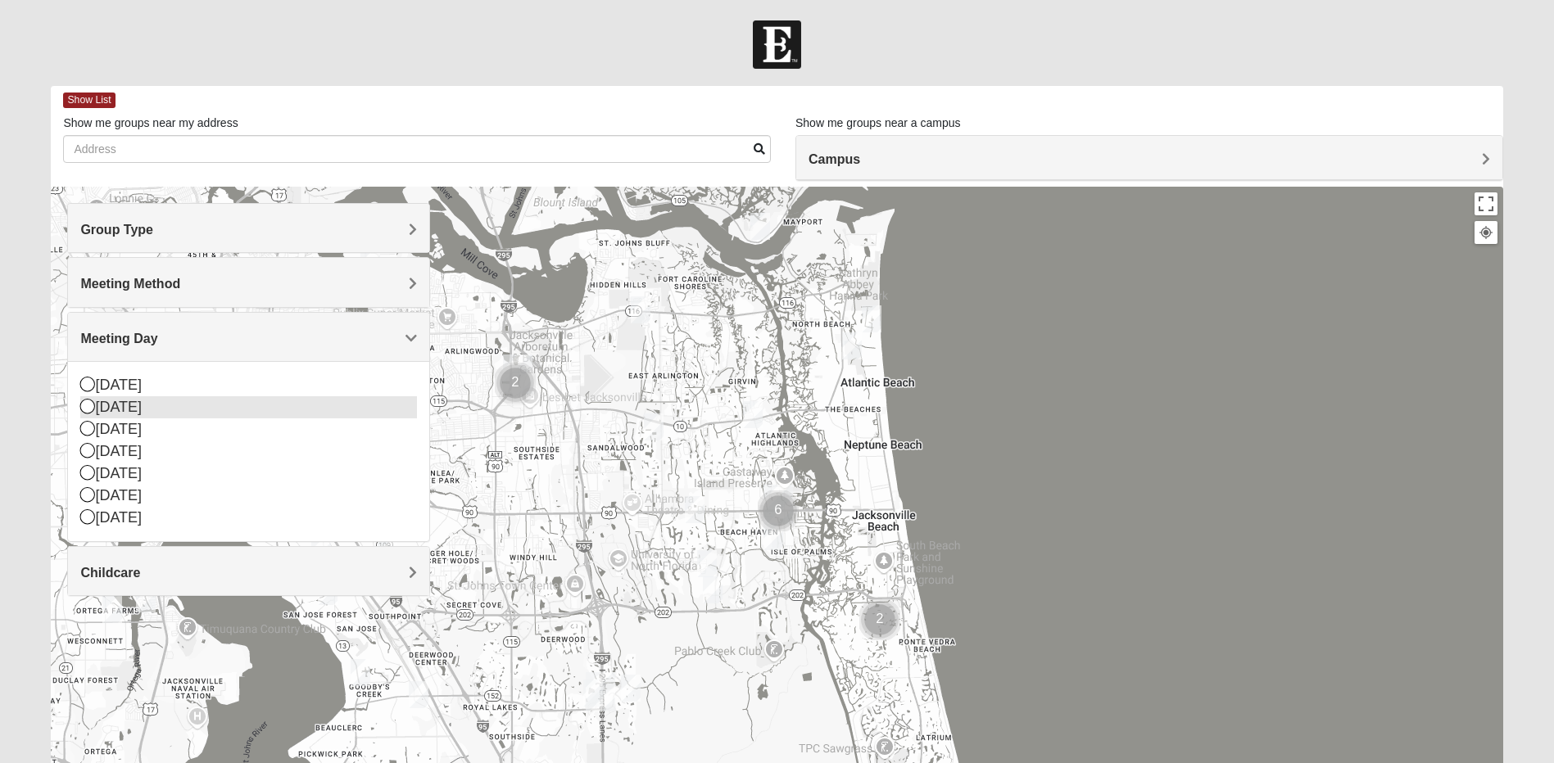
click at [138, 402] on div "[DATE]" at bounding box center [248, 407] width 337 height 22
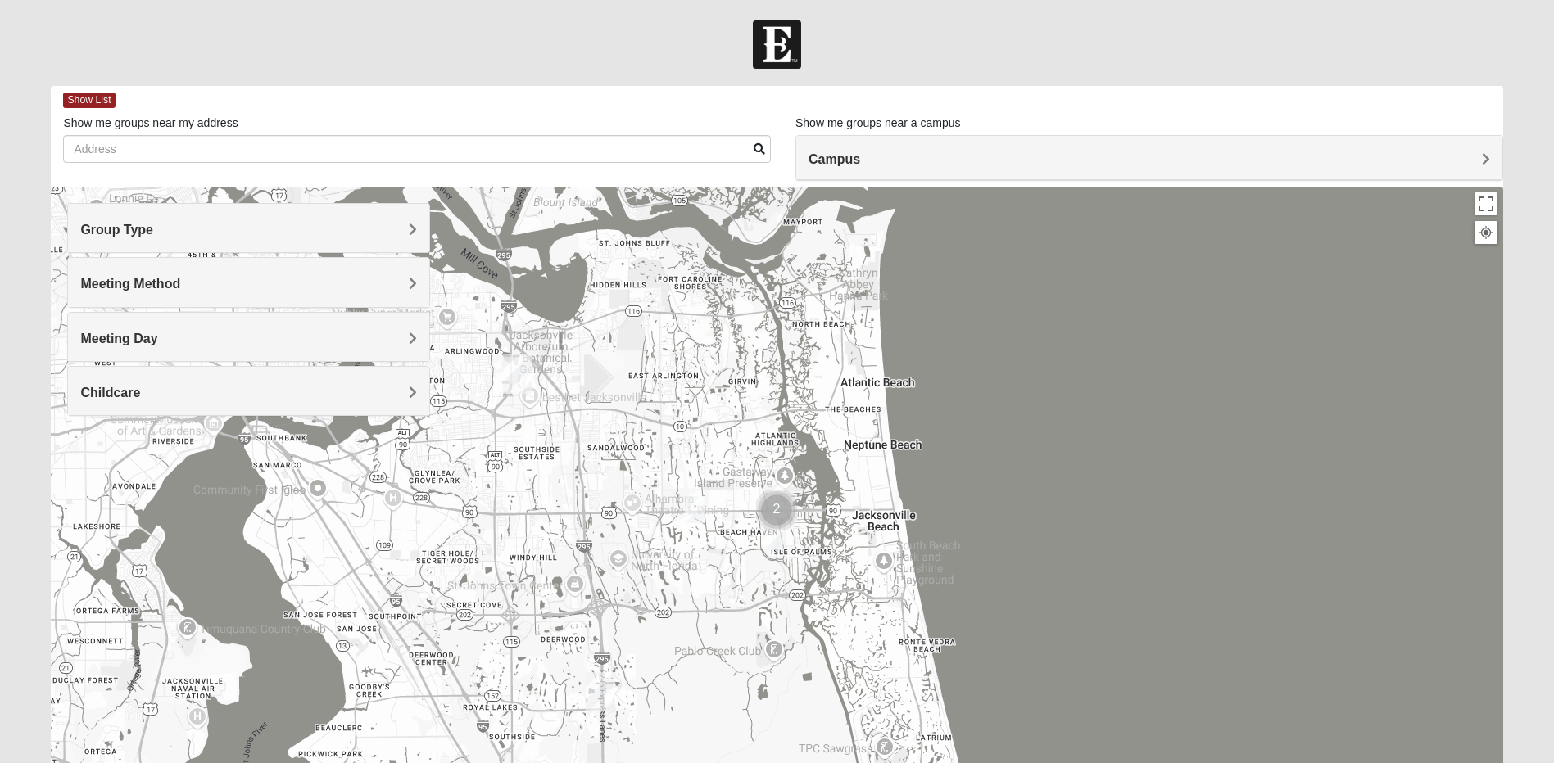
click at [207, 380] on div "Childcare" at bounding box center [248, 391] width 361 height 48
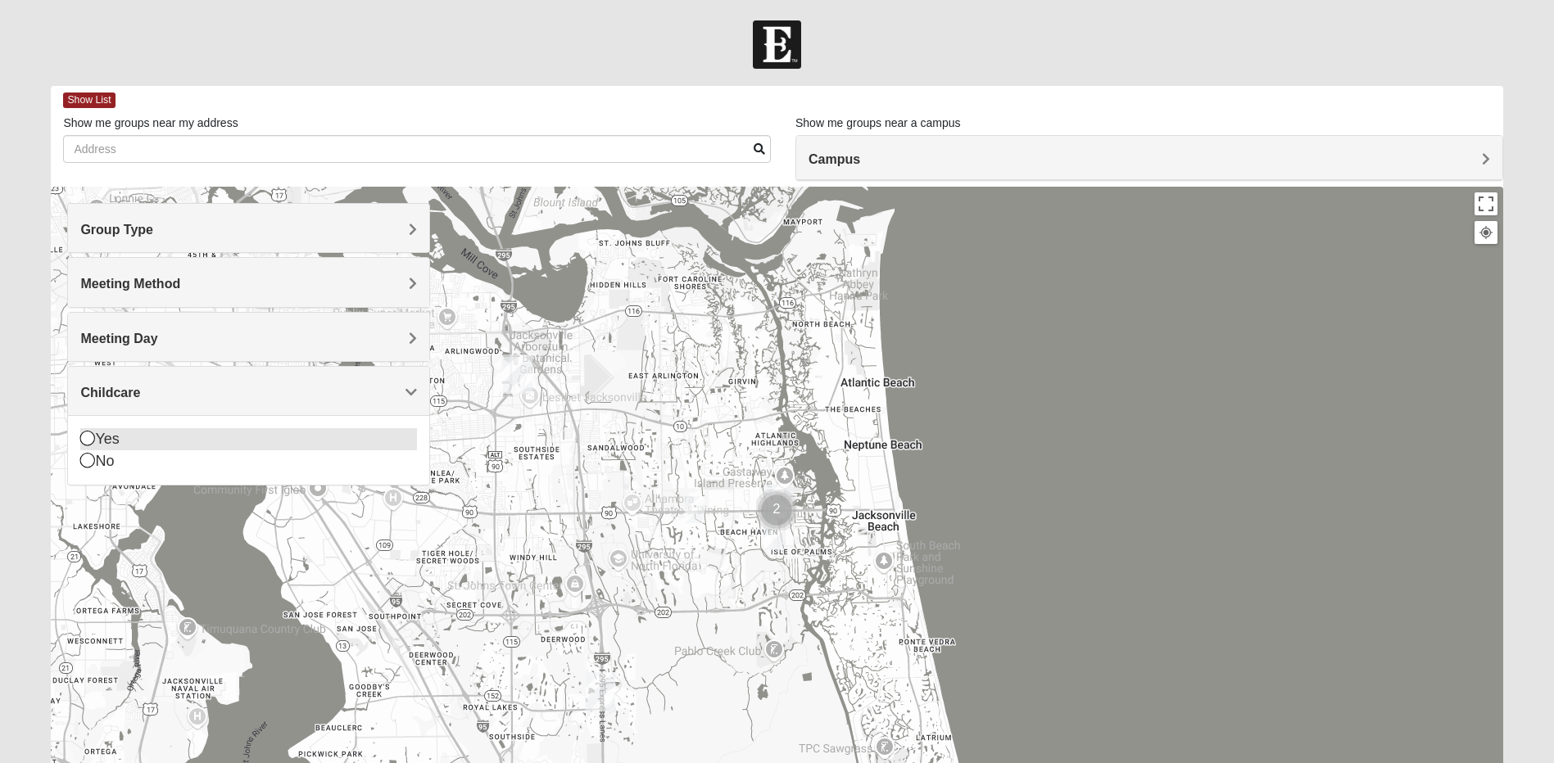
click at [116, 432] on div "Yes" at bounding box center [248, 439] width 337 height 22
